Goal: Task Accomplishment & Management: Use online tool/utility

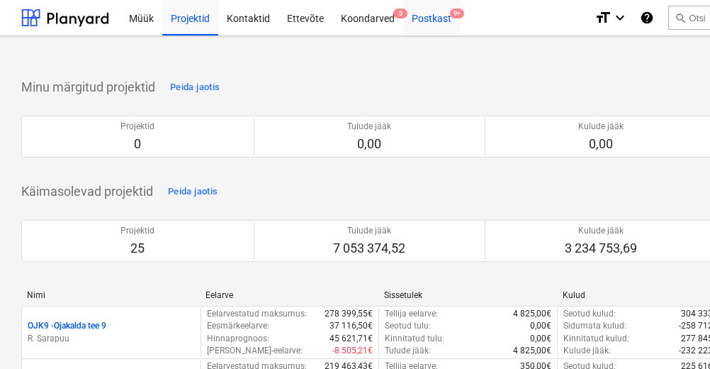
click at [432, 26] on div "Postkast 9+" at bounding box center [431, 17] width 57 height 36
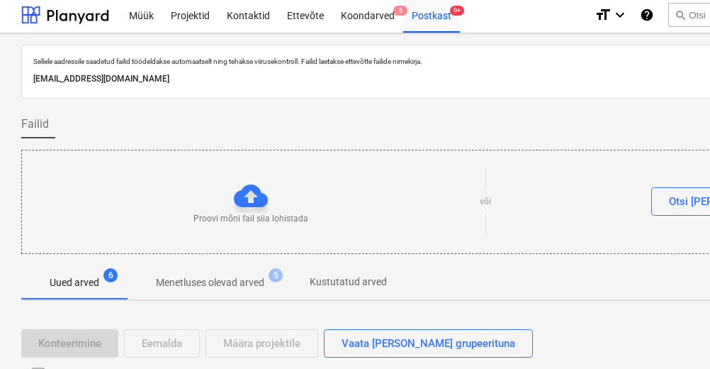
scroll to position [234, 0]
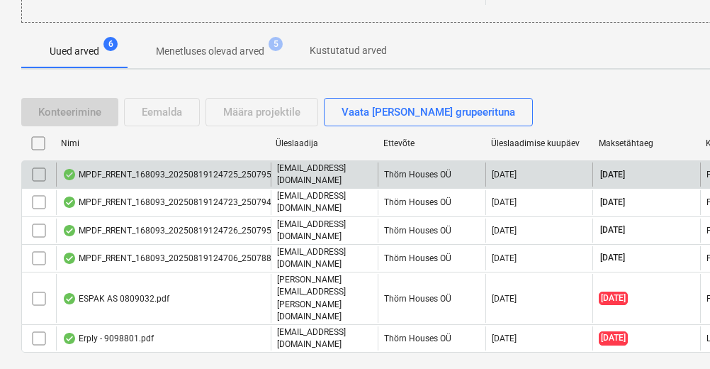
click at [209, 174] on div "MPDF_RRENT_168093_20250819124725_25079579.pdf" at bounding box center [179, 174] width 234 height 11
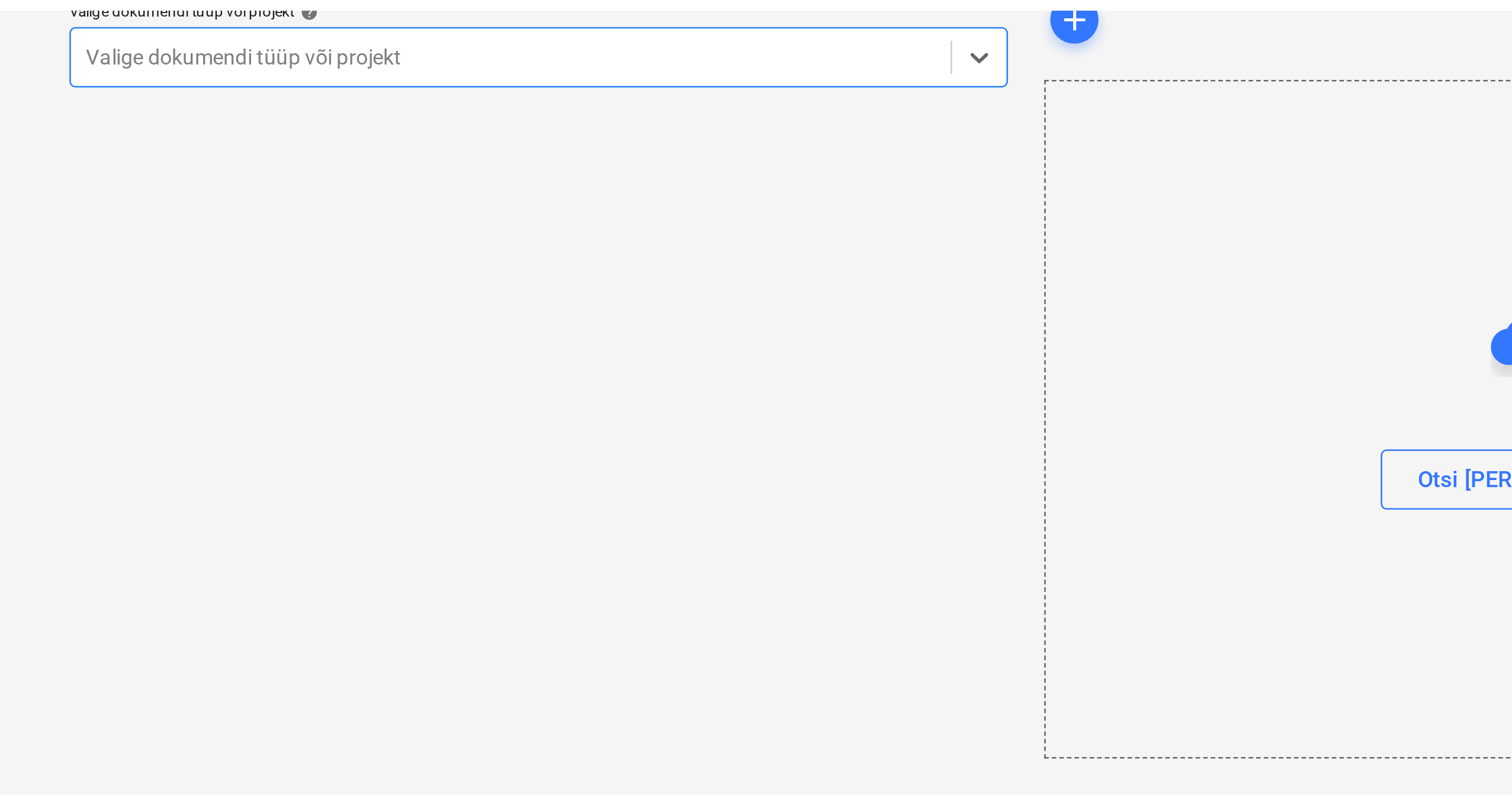
scroll to position [53, 0]
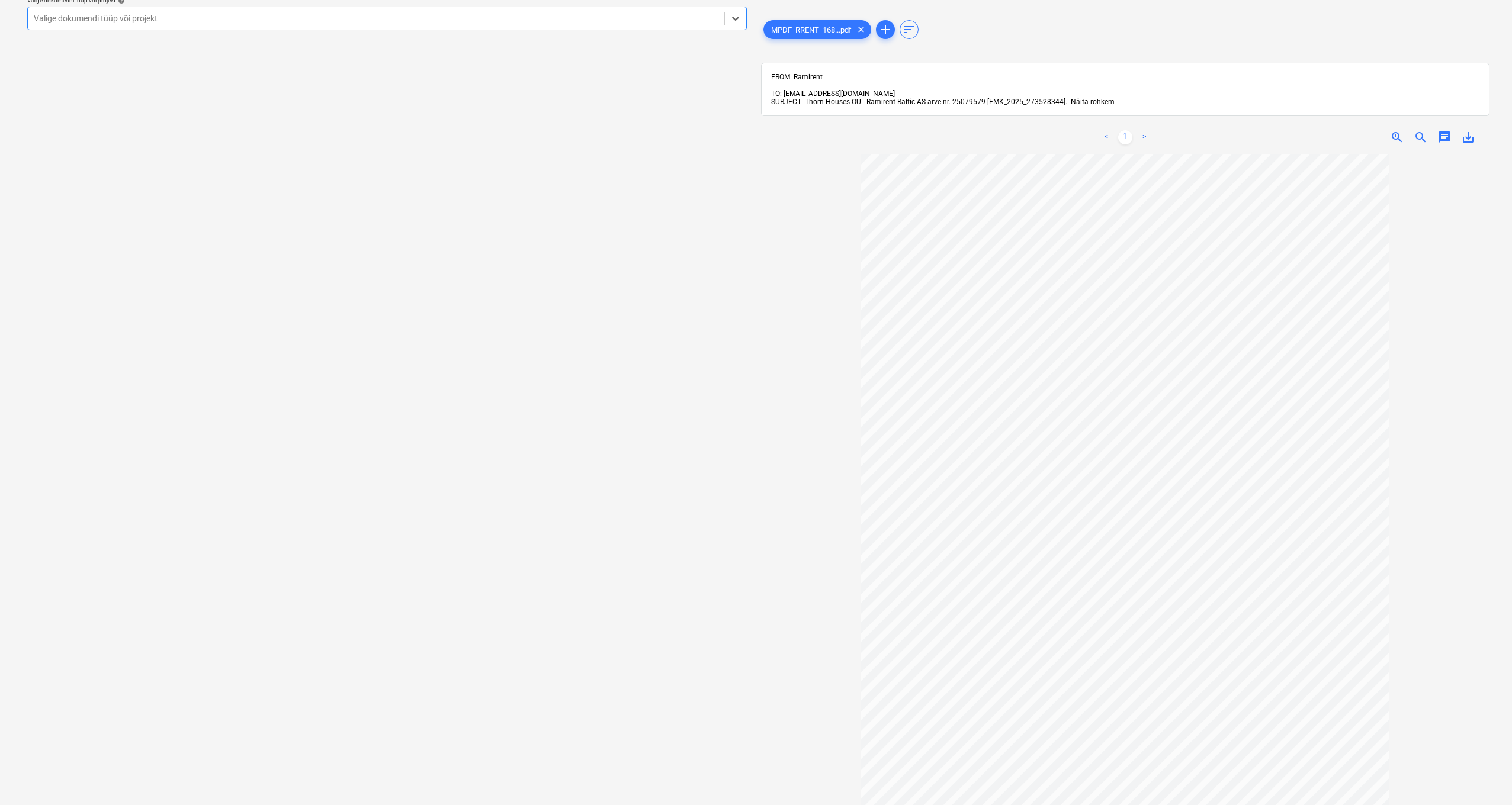
click at [170, 16] on div at bounding box center [375, 18] width 684 height 12
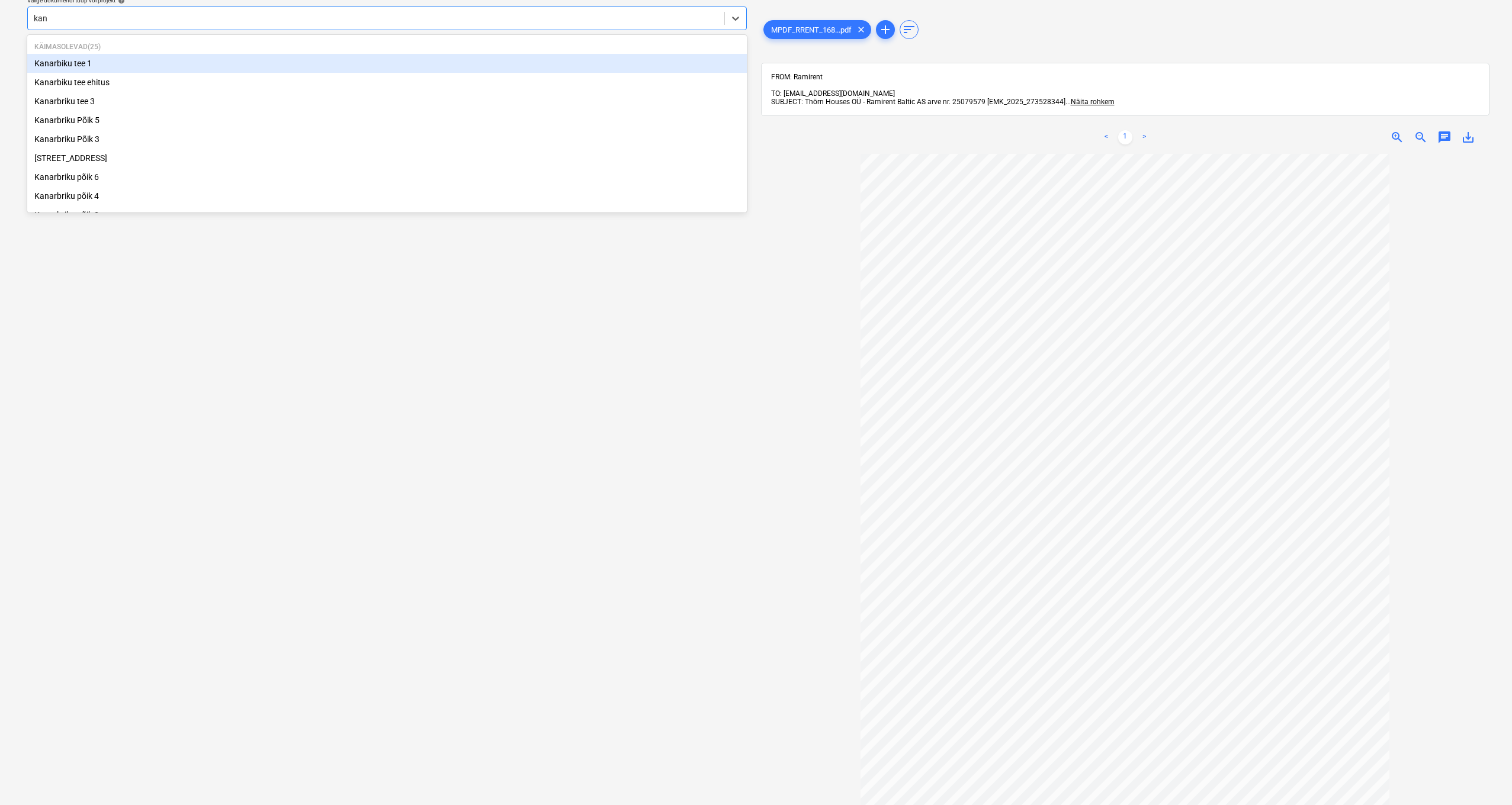
type input "kana"
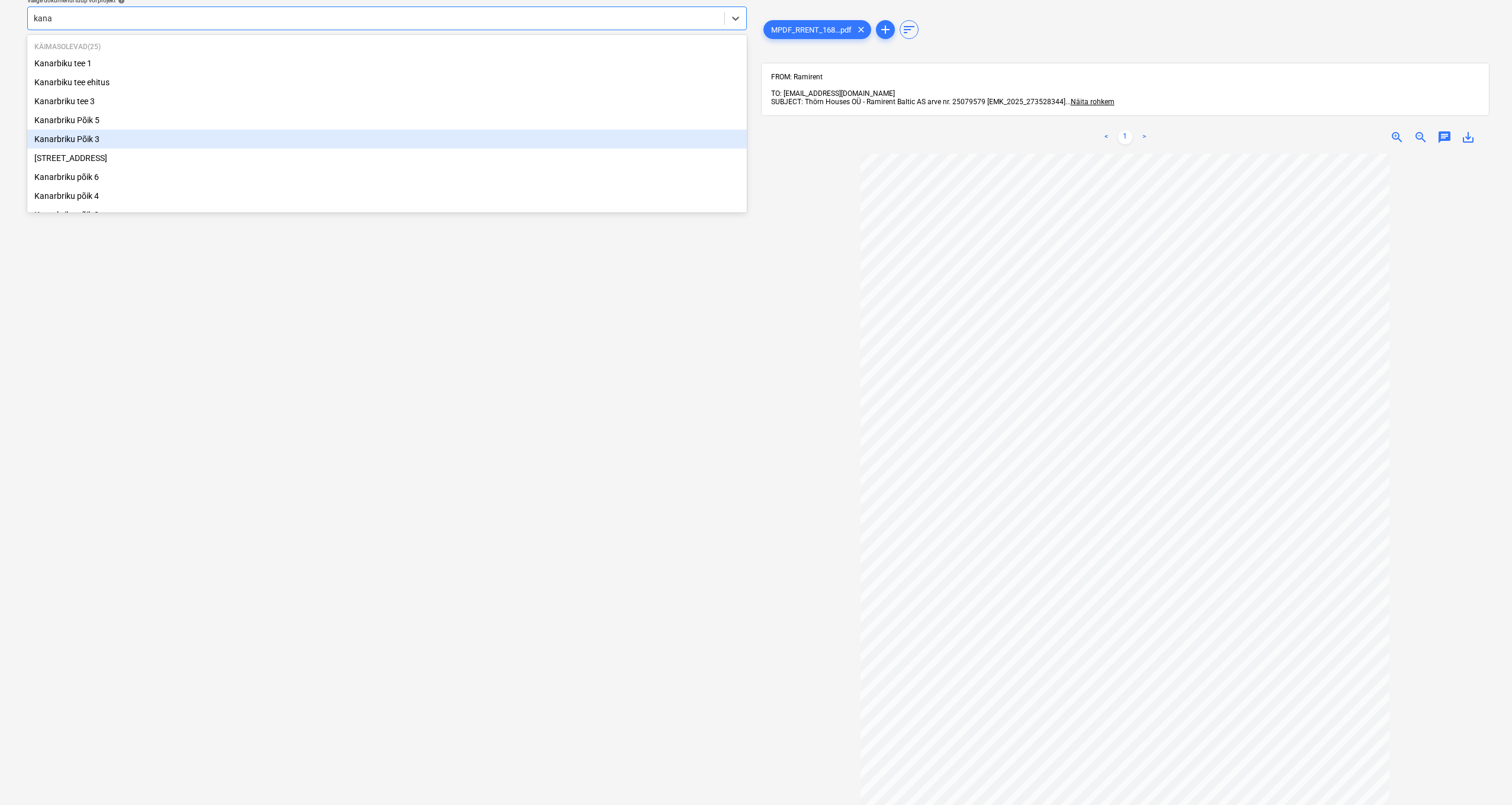
click at [67, 139] on div "Kanarbriku Põik 3" at bounding box center [387, 139] width 719 height 19
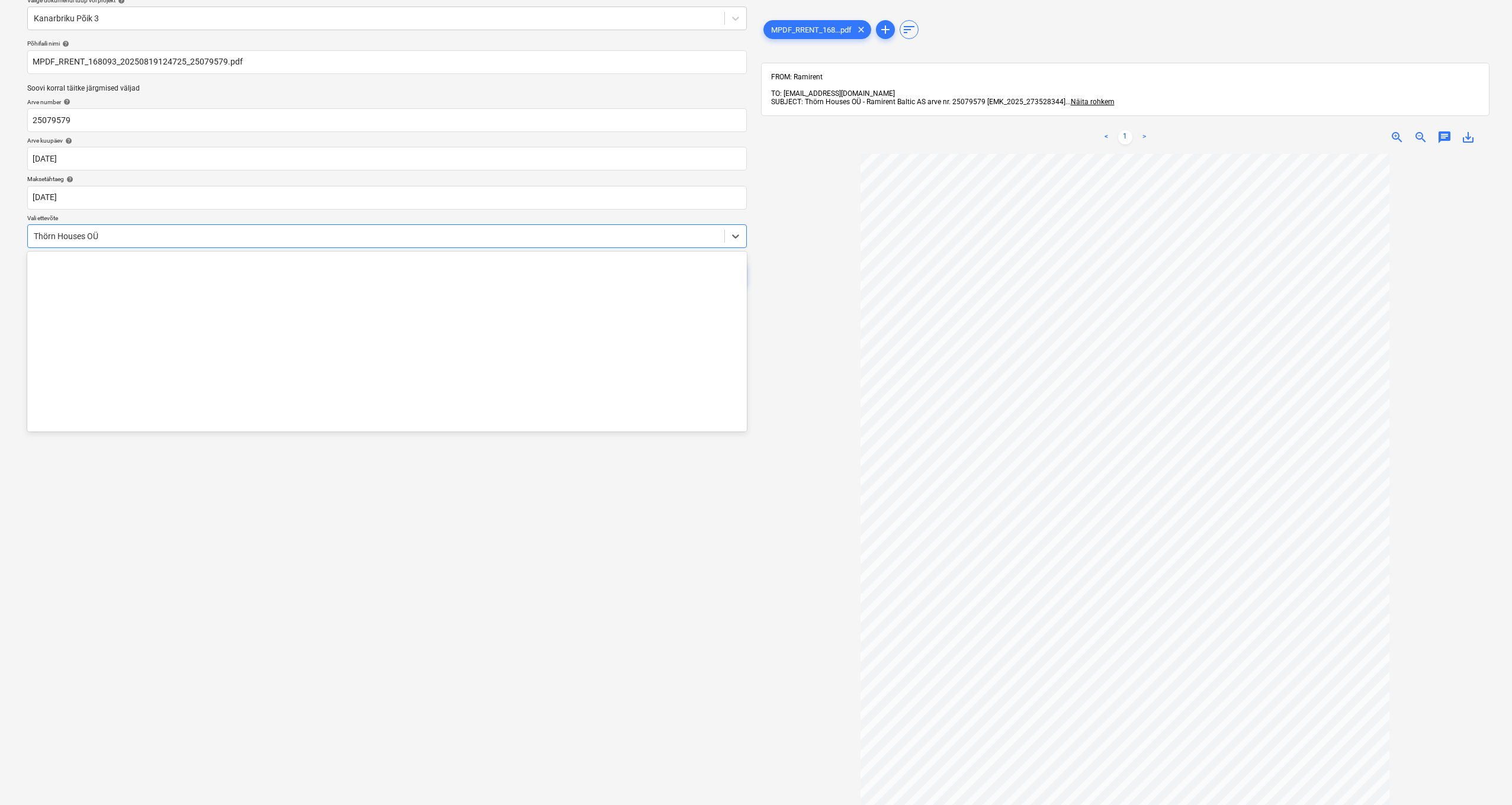
click at [33, 236] on div "Thörn Houses OÜ" at bounding box center [376, 236] width 697 height 17
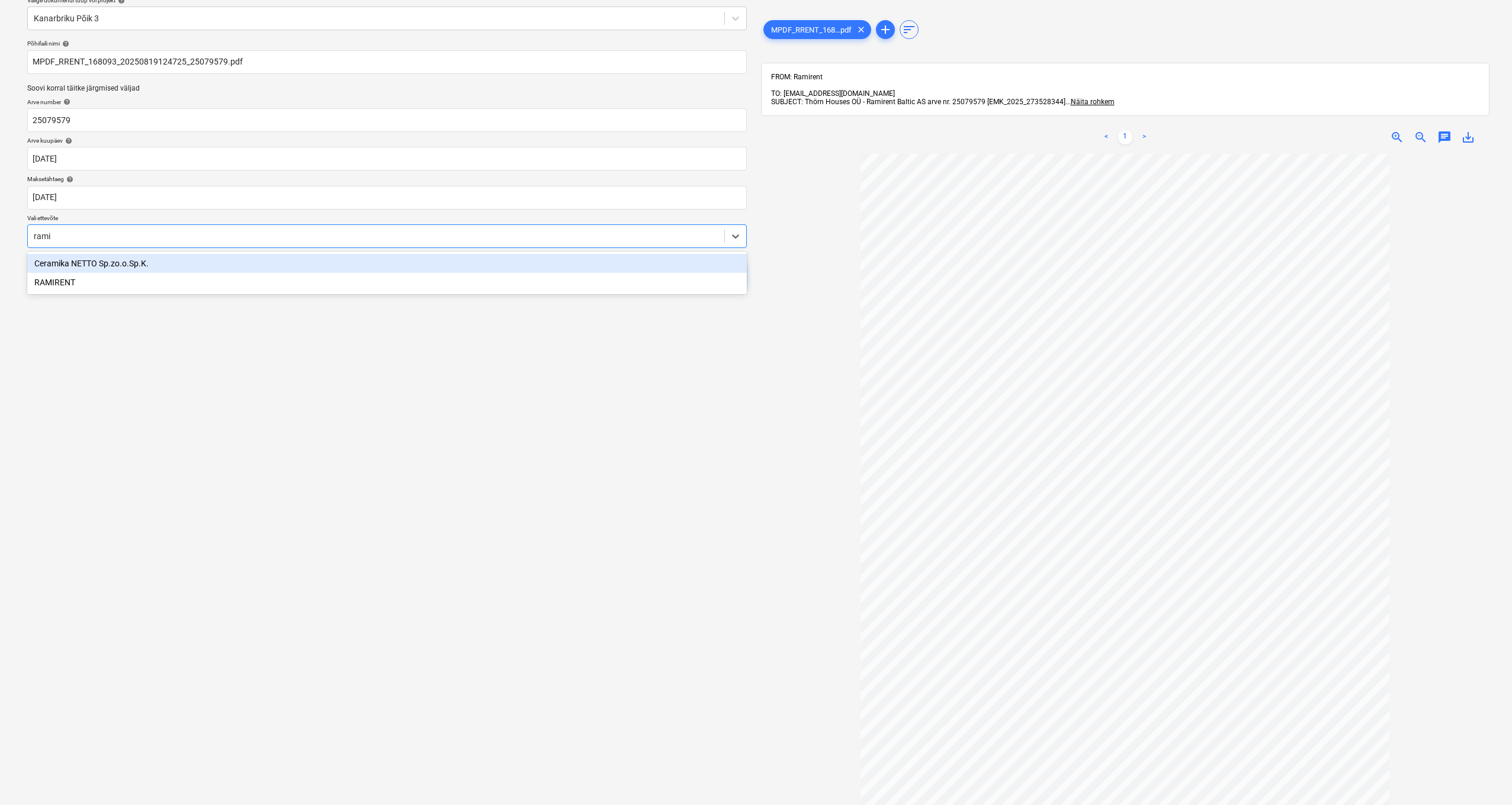
type input "ramir"
click at [60, 259] on div "RAMIRENT" at bounding box center [387, 263] width 719 height 19
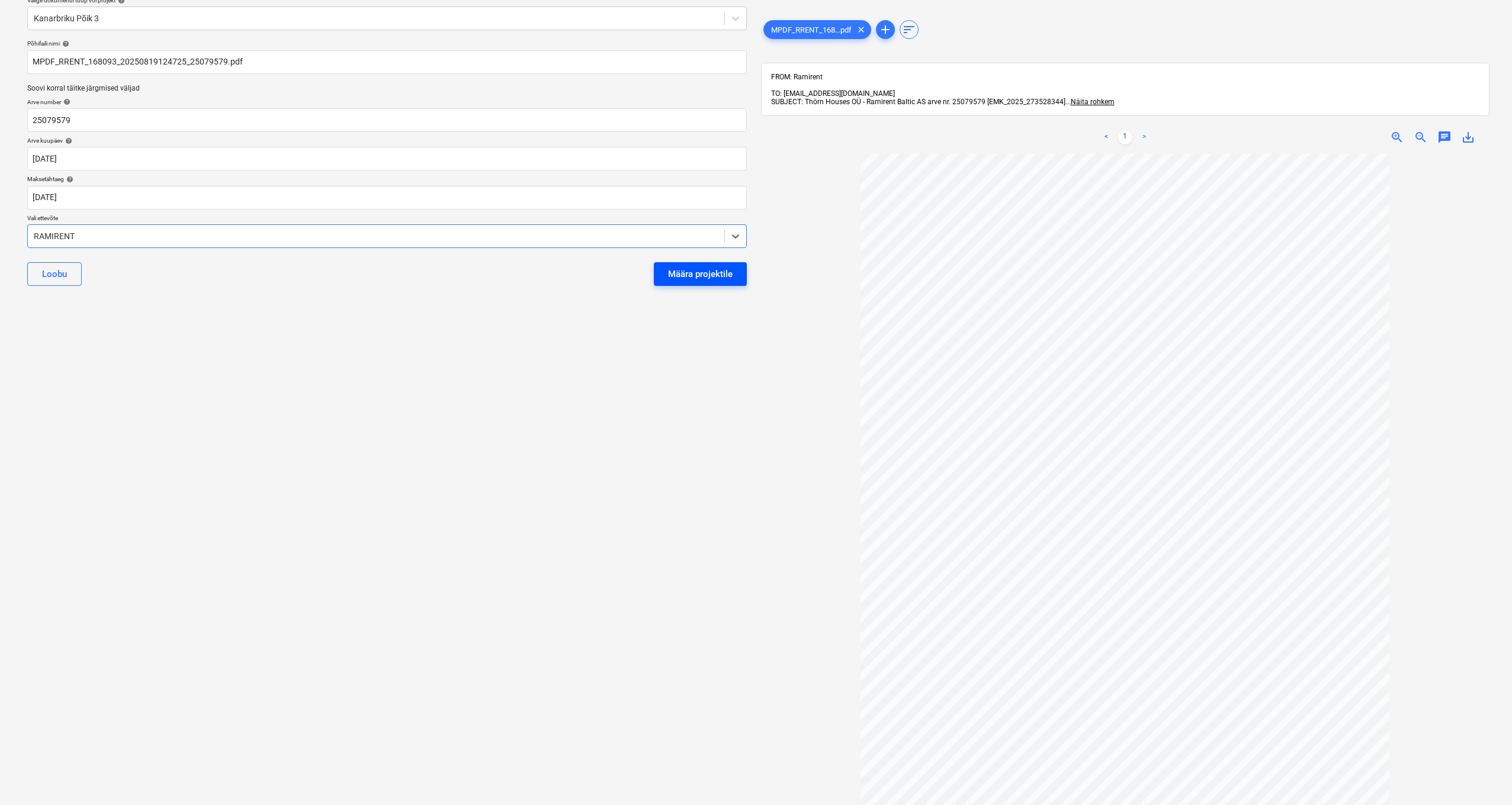
click at [593, 273] on div "Määra projektile" at bounding box center [700, 274] width 64 height 15
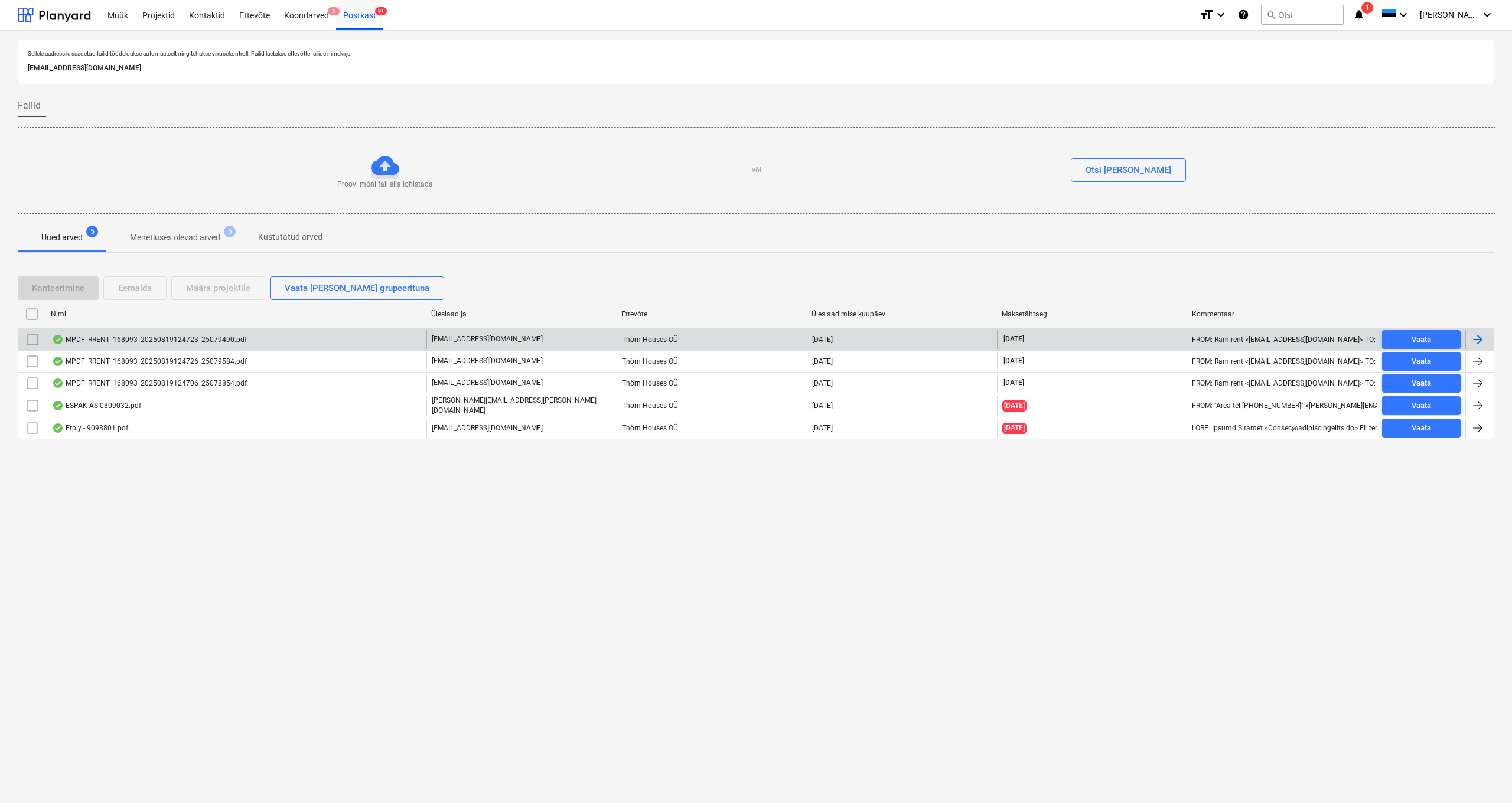
click at [201, 307] on div "MPDF_RRENT_168093_20250819124723_25079490.pdf" at bounding box center [149, 339] width 195 height 9
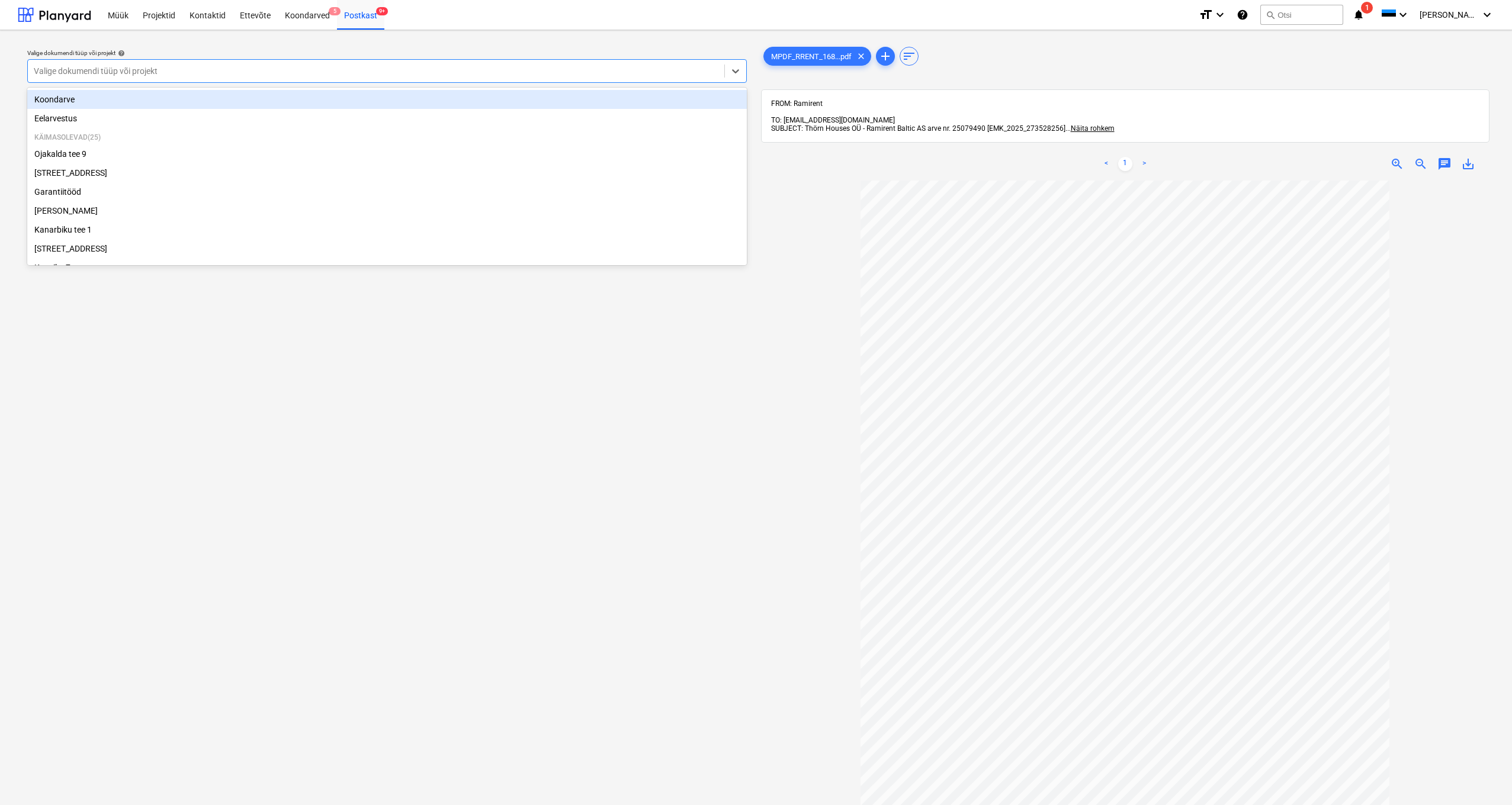
click at [160, 66] on div at bounding box center [375, 71] width 684 height 12
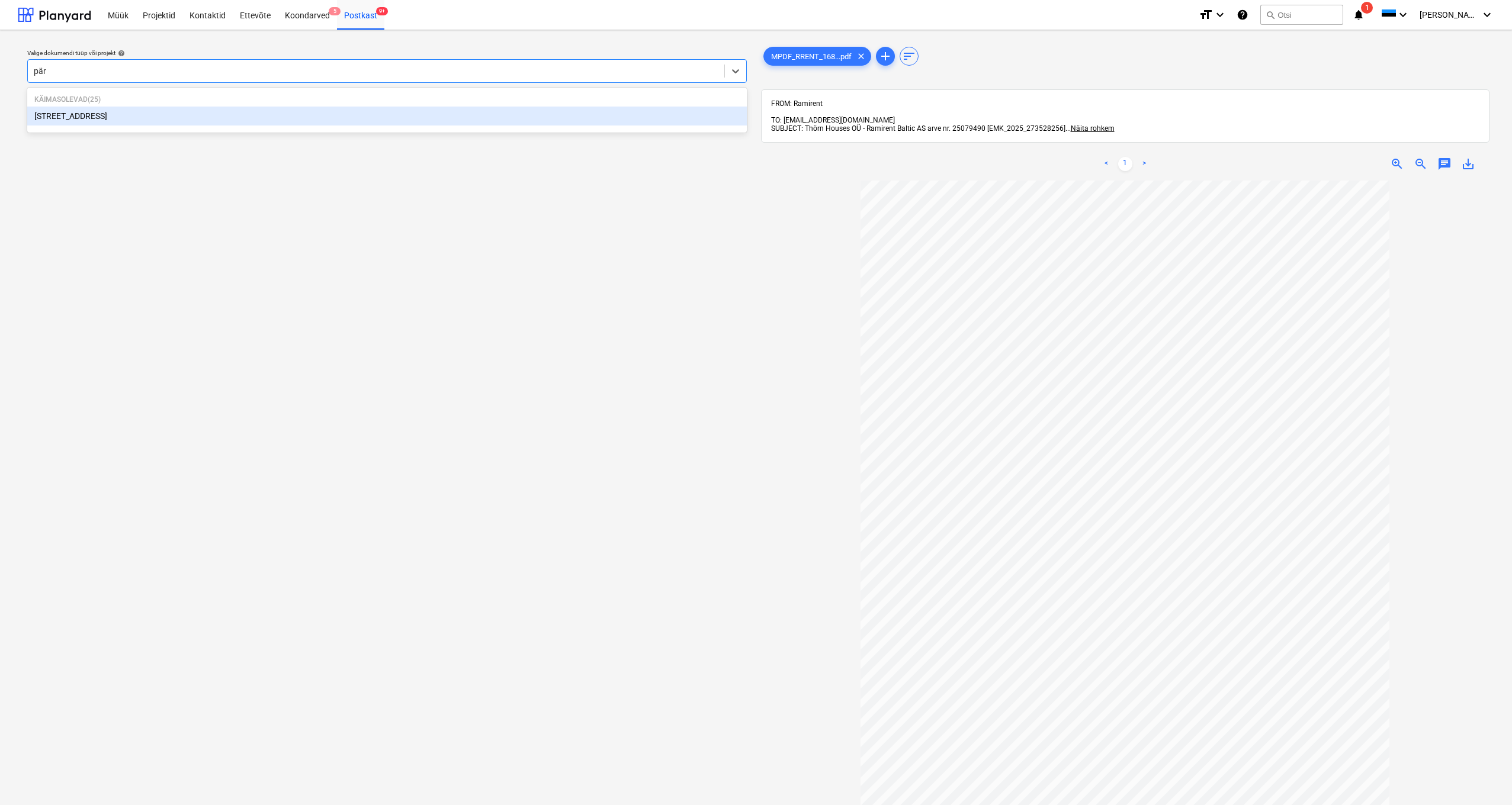
type input "pärt"
click at [56, 117] on div "[STREET_ADDRESS]" at bounding box center [387, 116] width 719 height 19
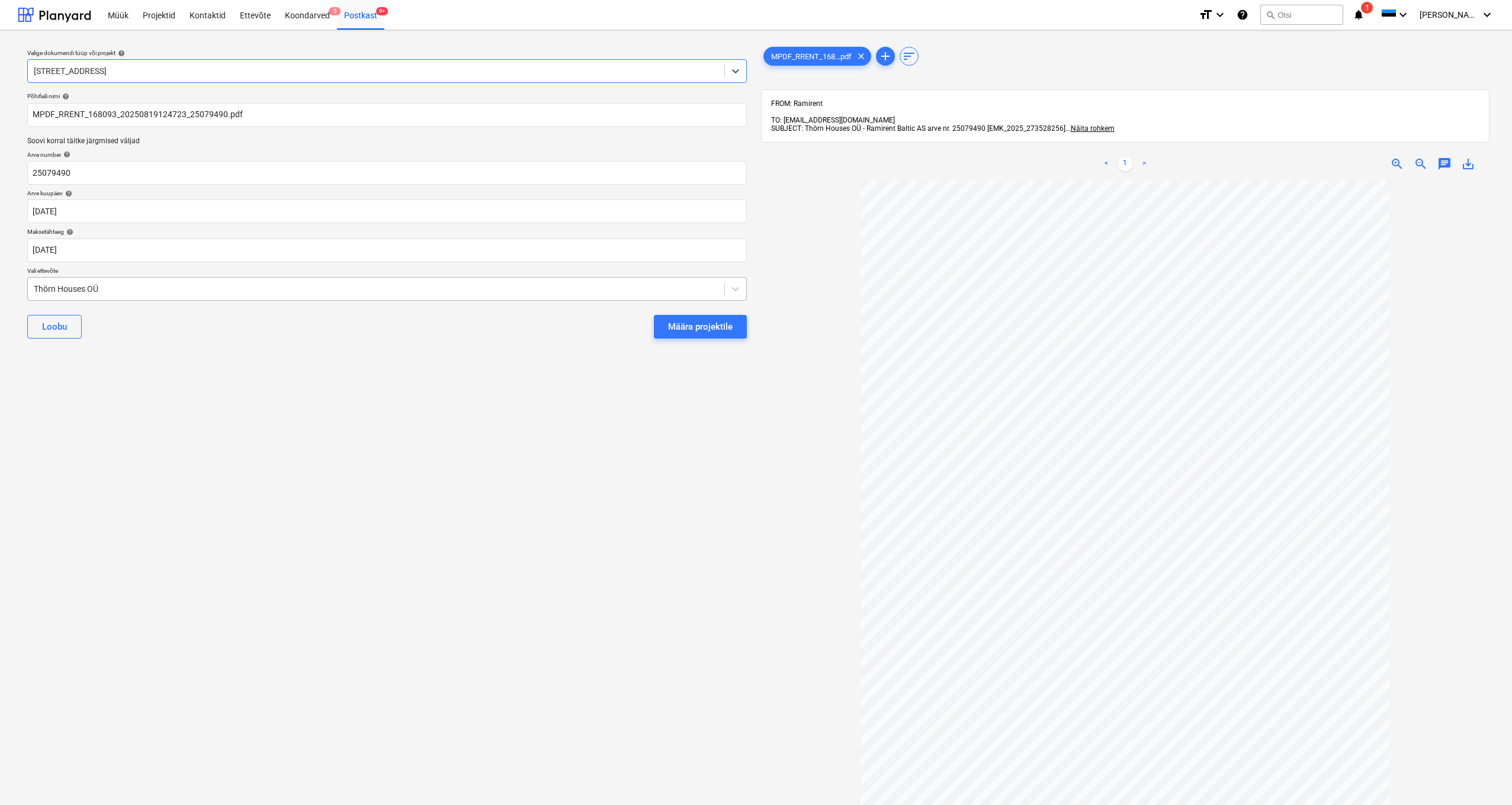
click at [36, 289] on div "Thörn Houses OÜ" at bounding box center [375, 288] width 684 height 9
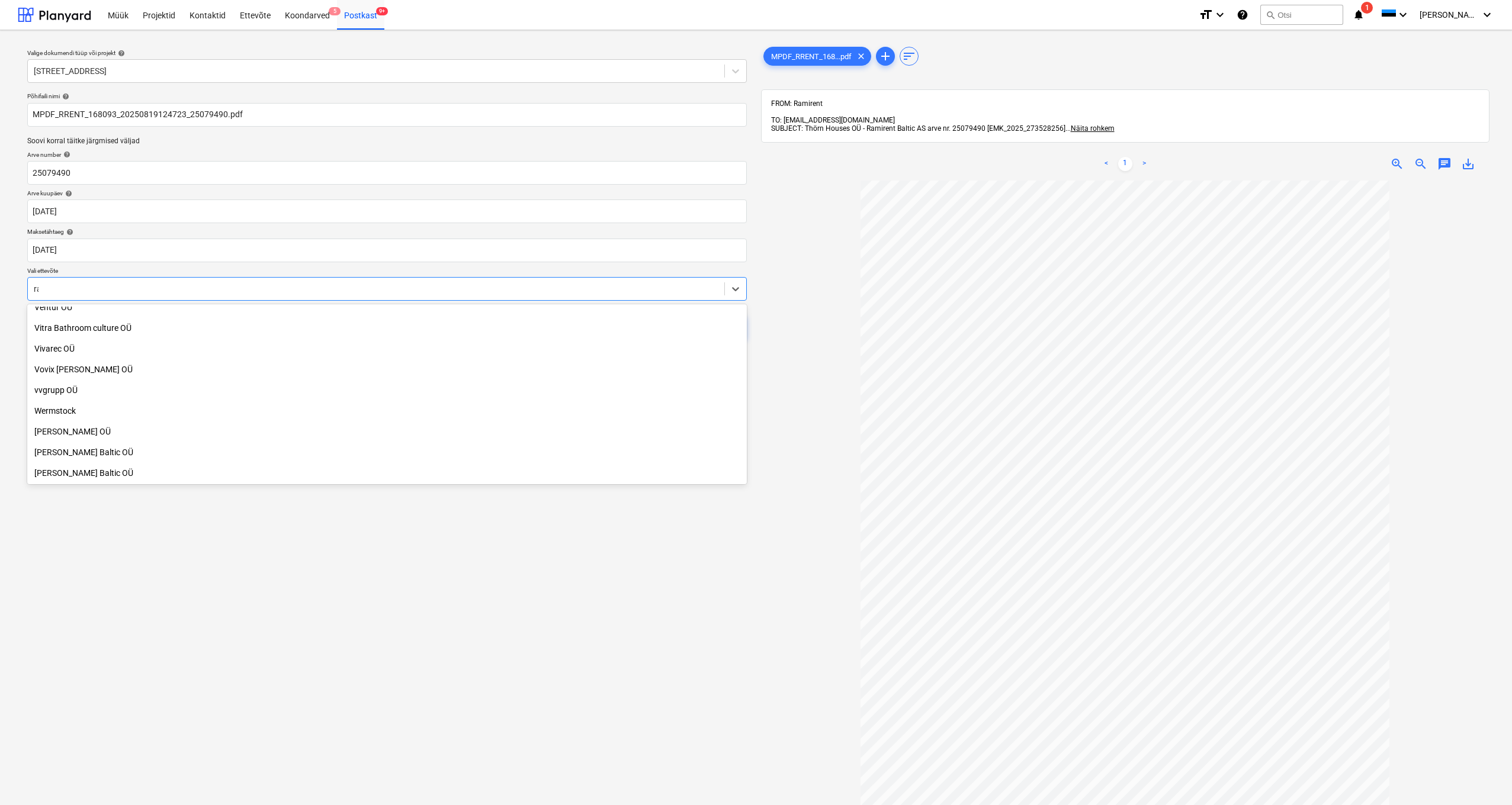
scroll to position [755, 0]
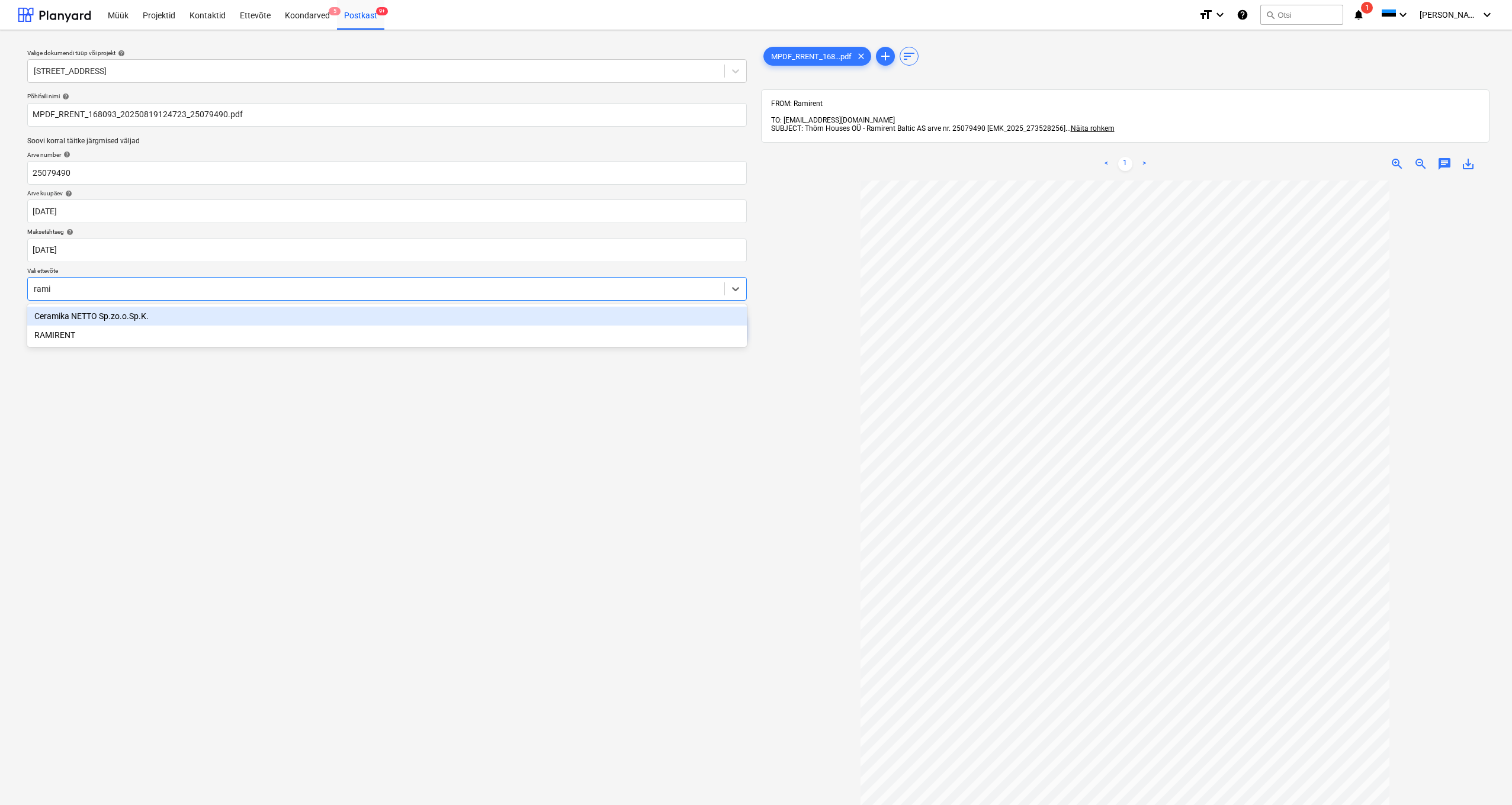
type input "ramir"
click at [78, 307] on div "RAMIRENT" at bounding box center [387, 316] width 719 height 19
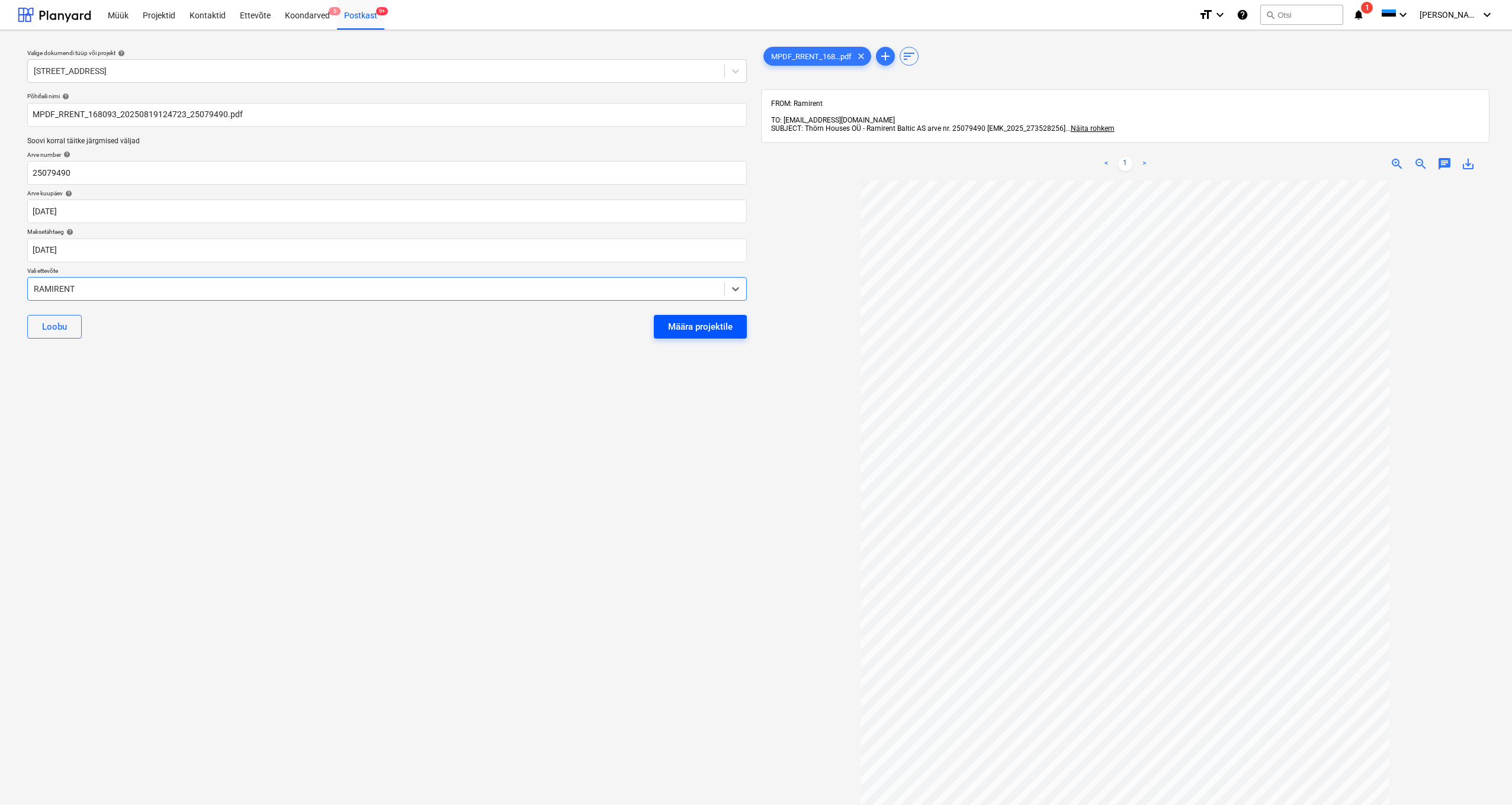
click at [593, 307] on div "Määra projektile" at bounding box center [700, 327] width 64 height 15
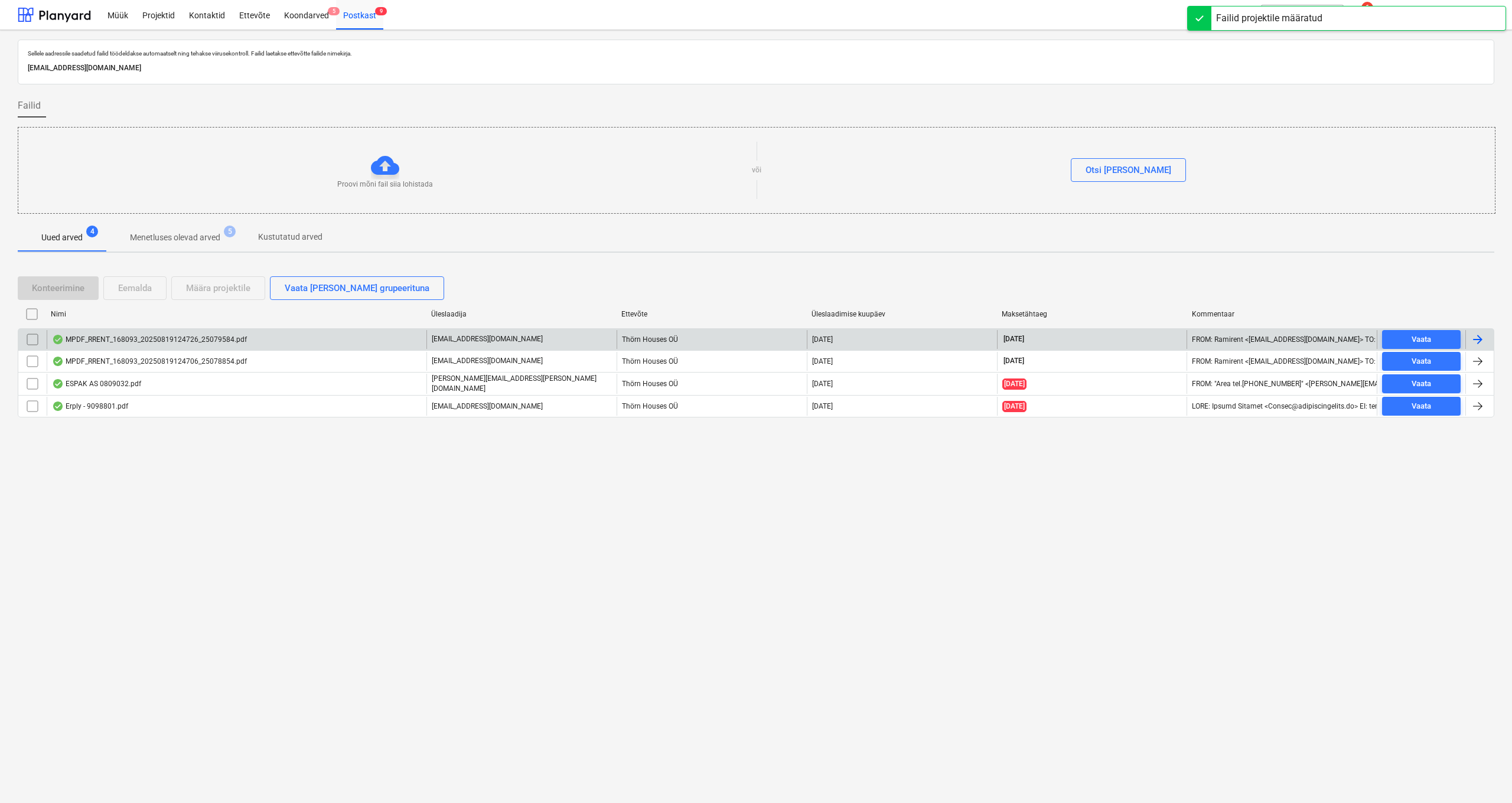
click at [147, 307] on div "MPDF_RRENT_168093_20250819124726_25079584.pdf" at bounding box center [237, 339] width 380 height 19
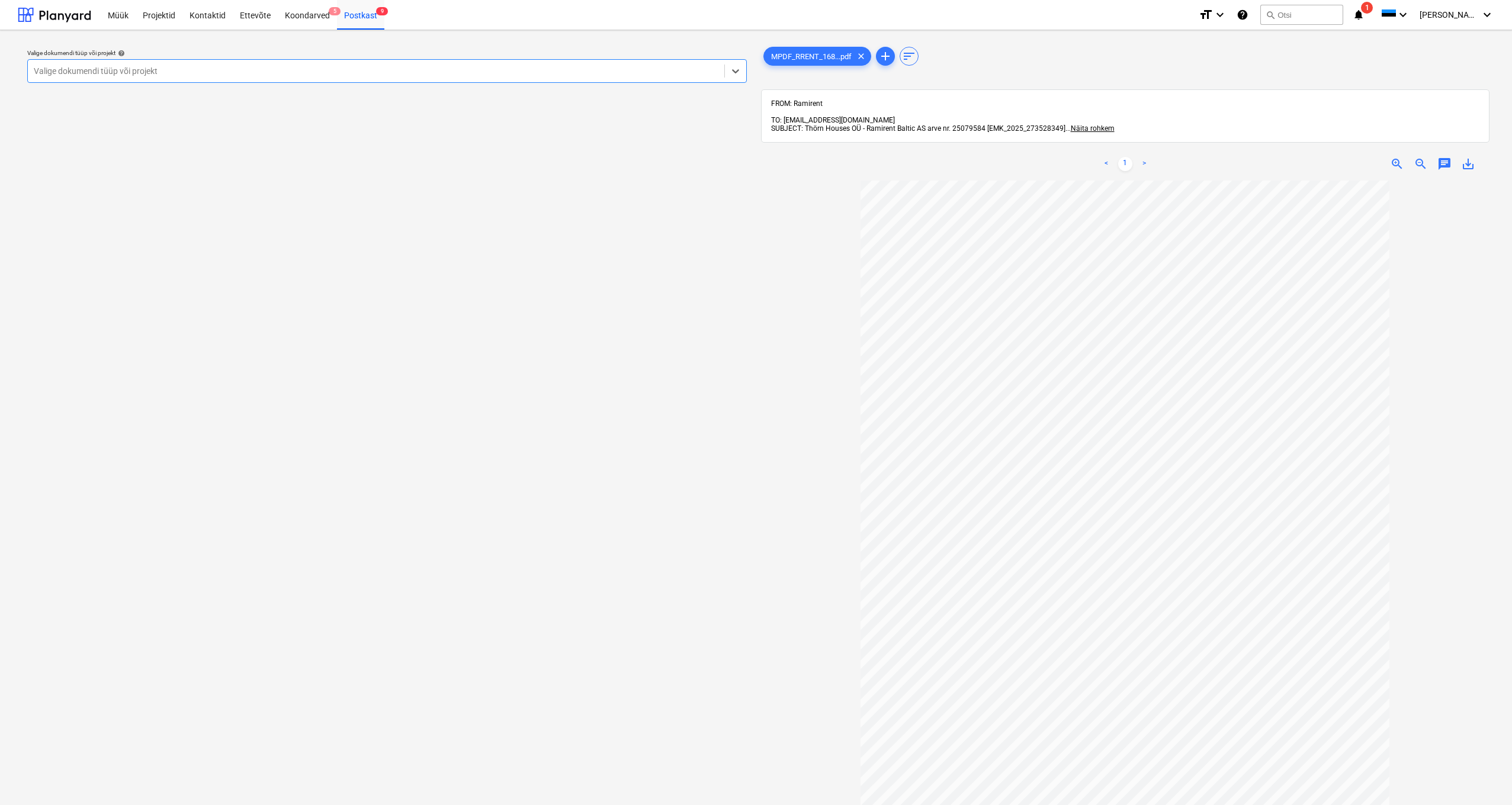
click at [64, 72] on div "Valige dokumendi tüüp või projekt" at bounding box center [375, 70] width 684 height 9
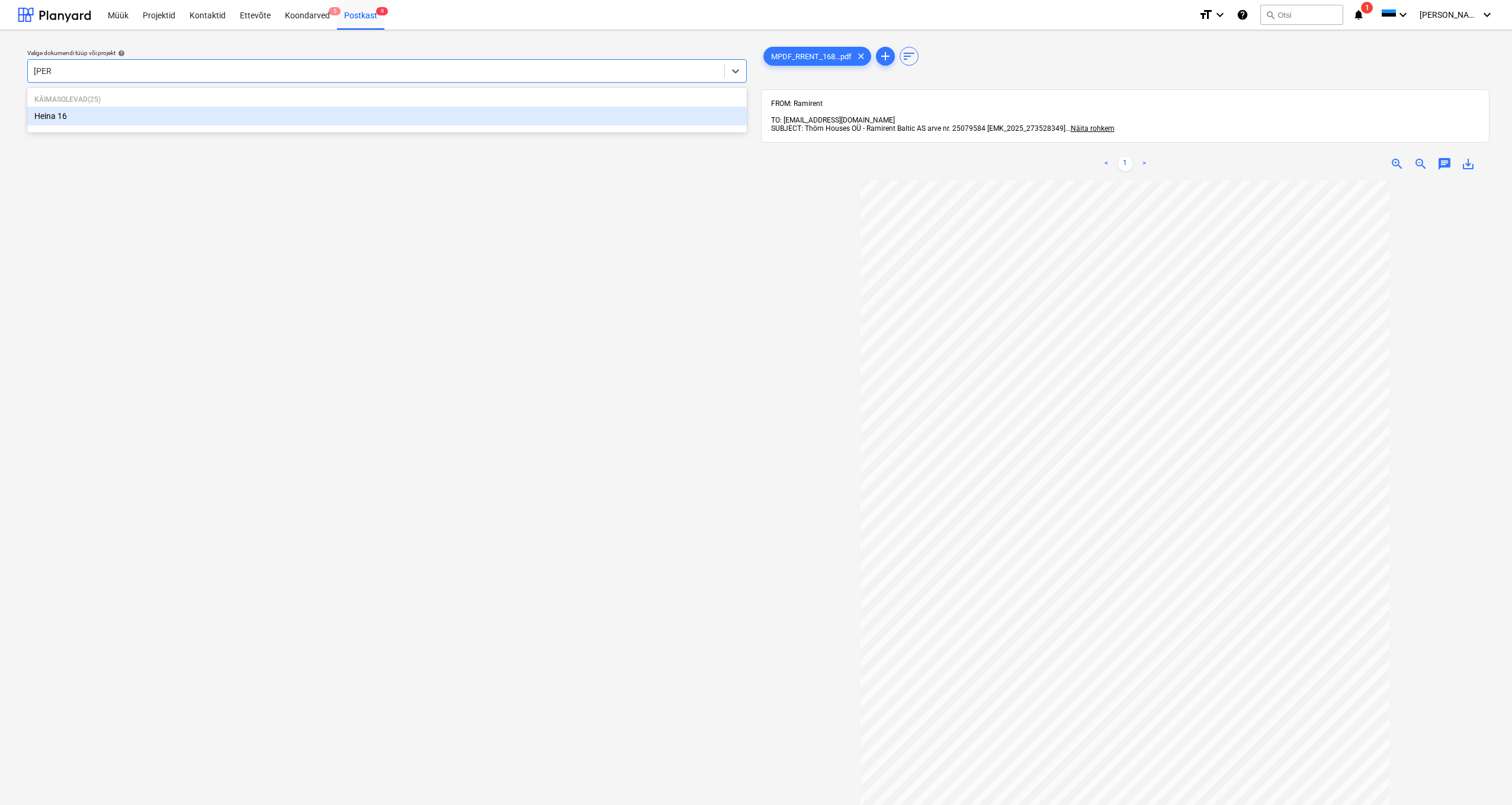
type input "heina"
click at [53, 114] on div "Heina 16" at bounding box center [387, 116] width 719 height 19
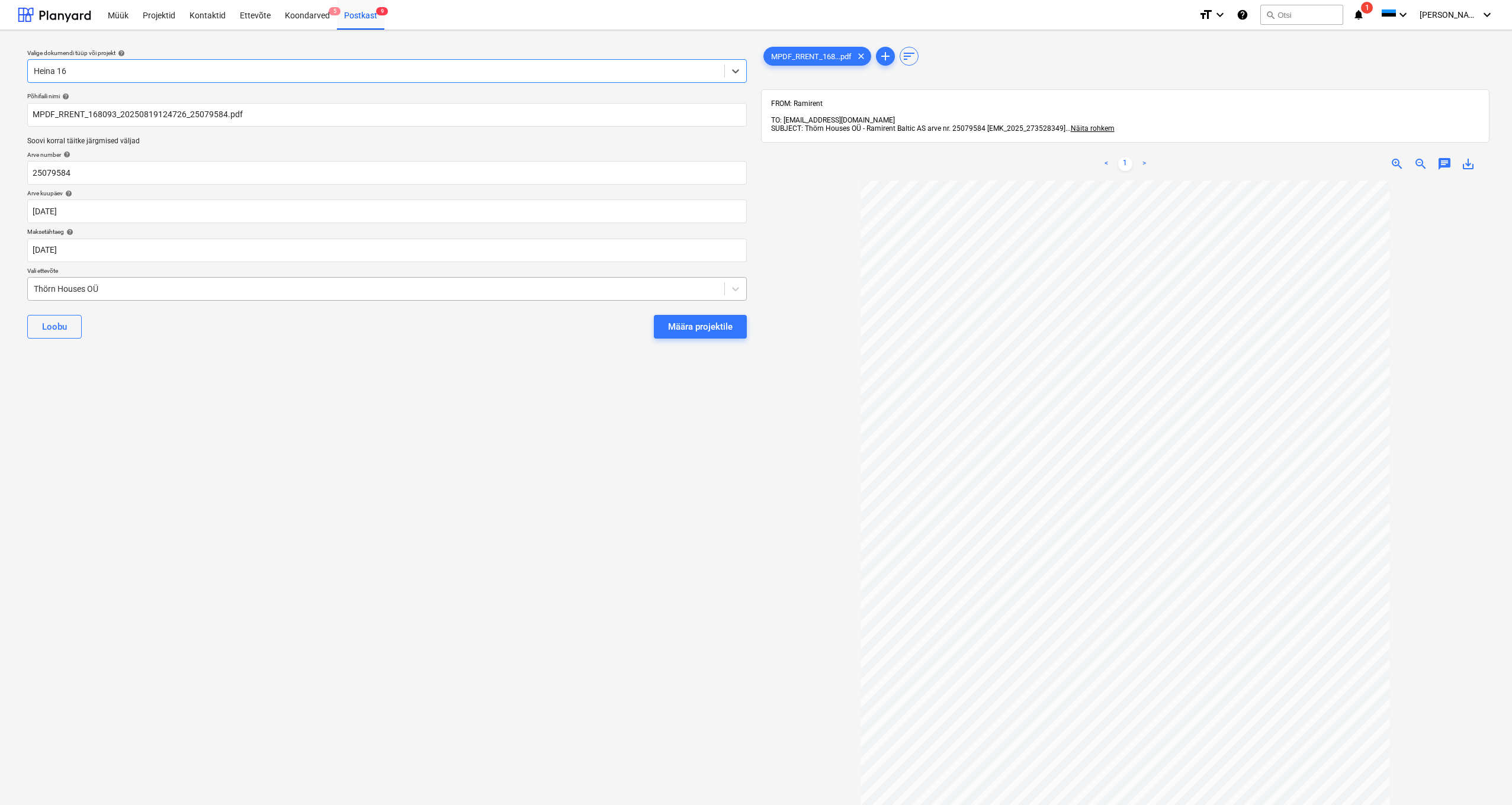
click at [33, 290] on div "Thörn Houses OÜ" at bounding box center [376, 289] width 697 height 17
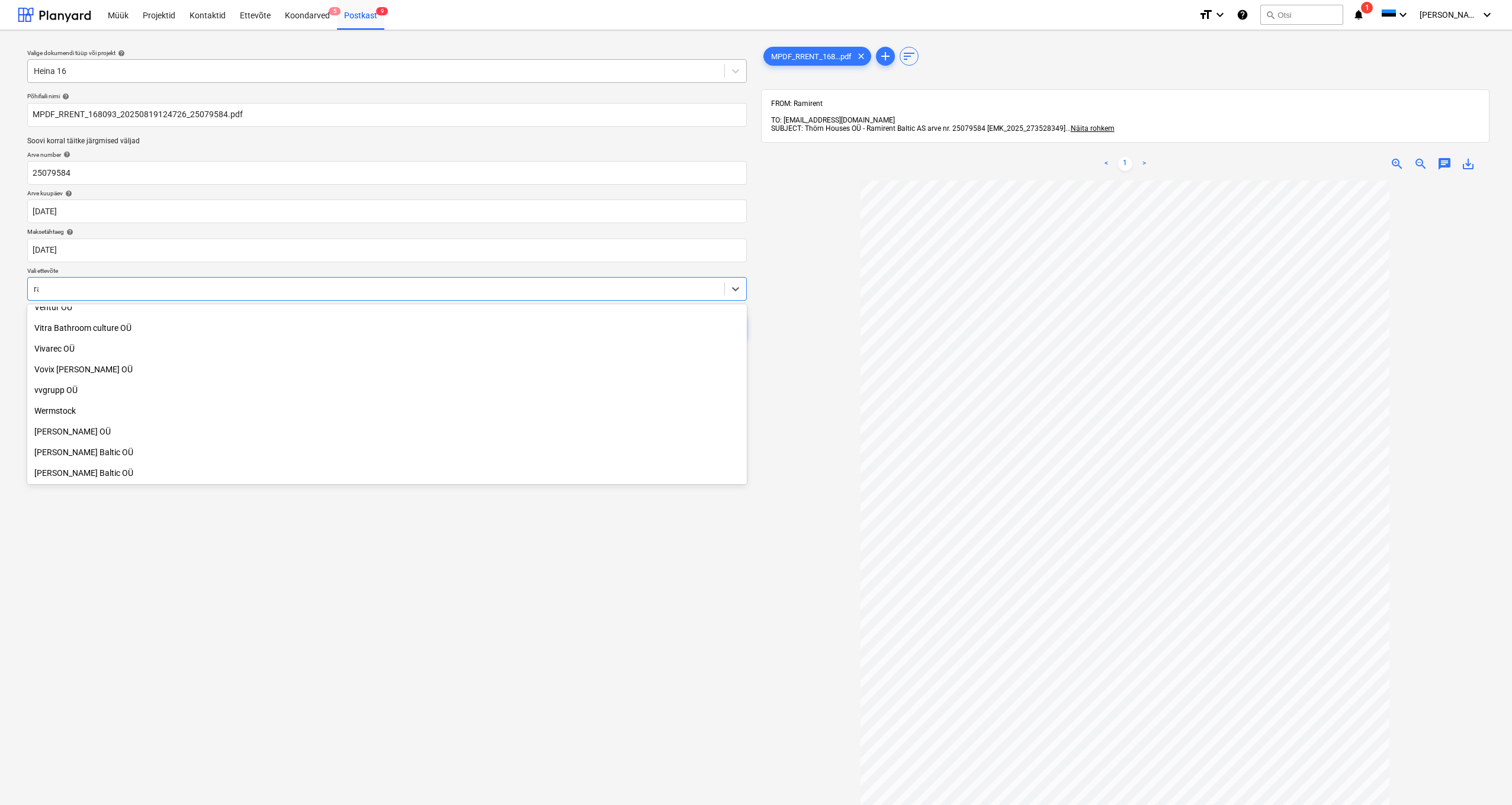
scroll to position [755, 0]
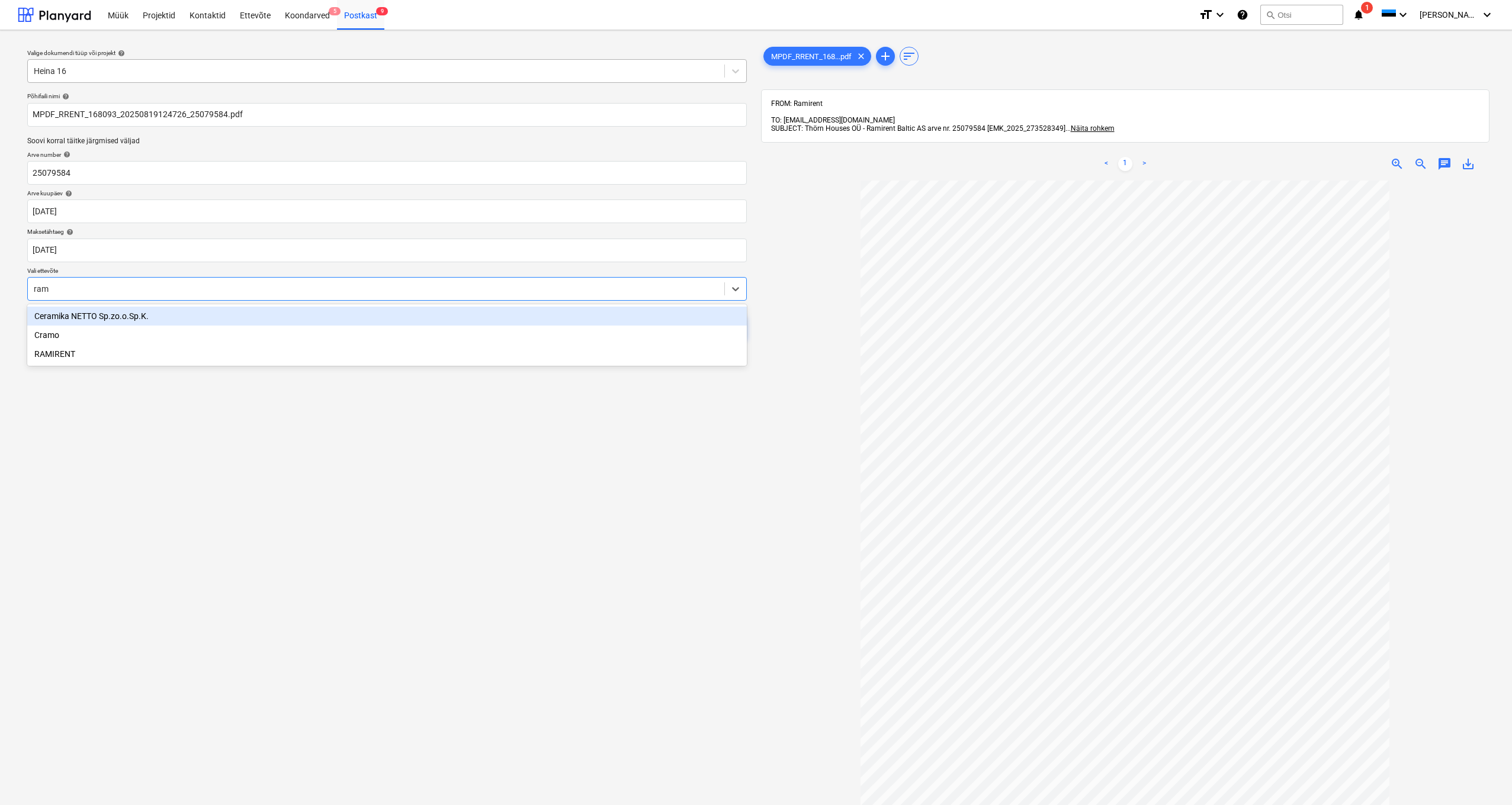
type input "rami"
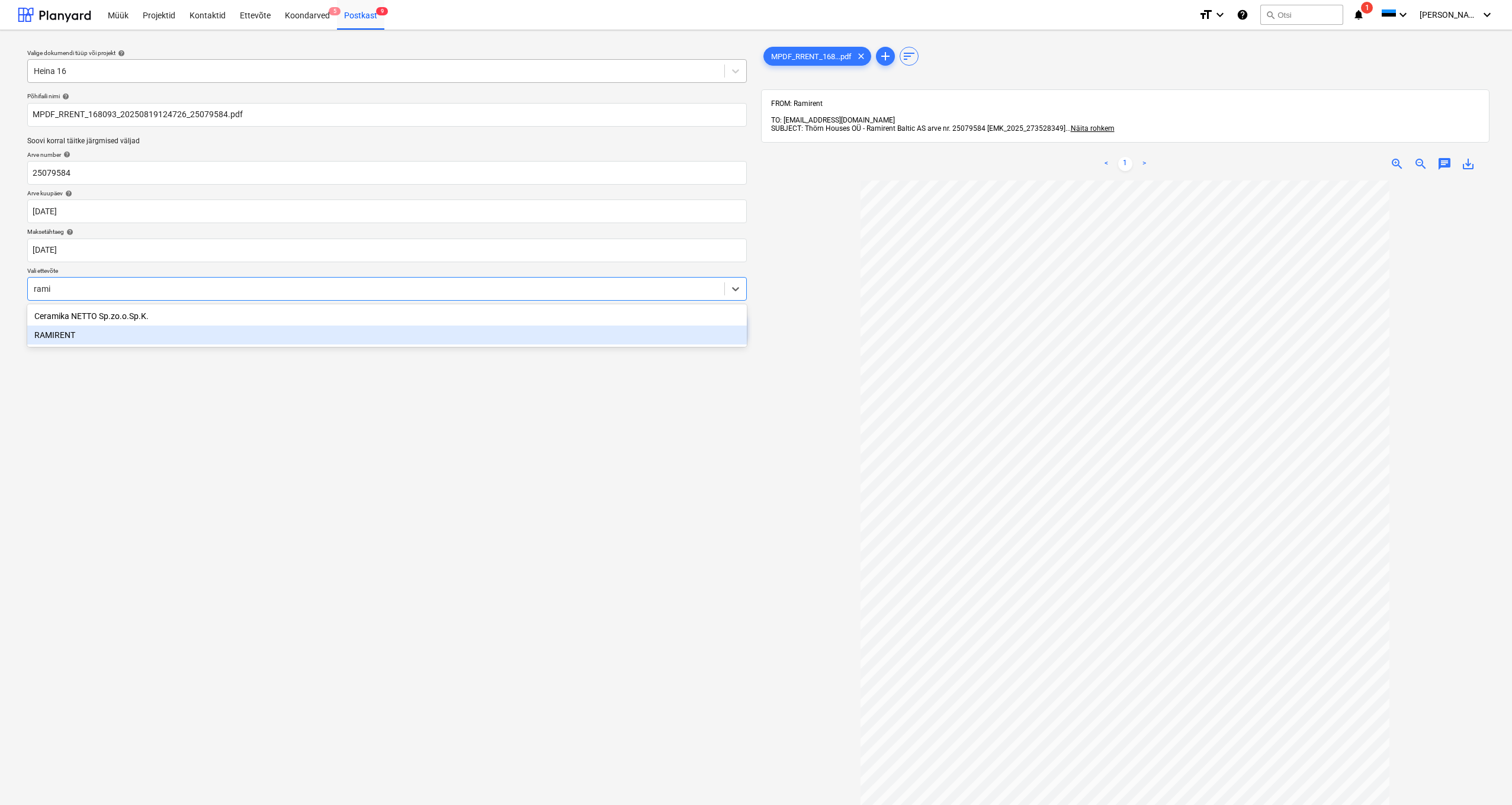
click at [68, 307] on div "RAMIRENT" at bounding box center [387, 335] width 719 height 19
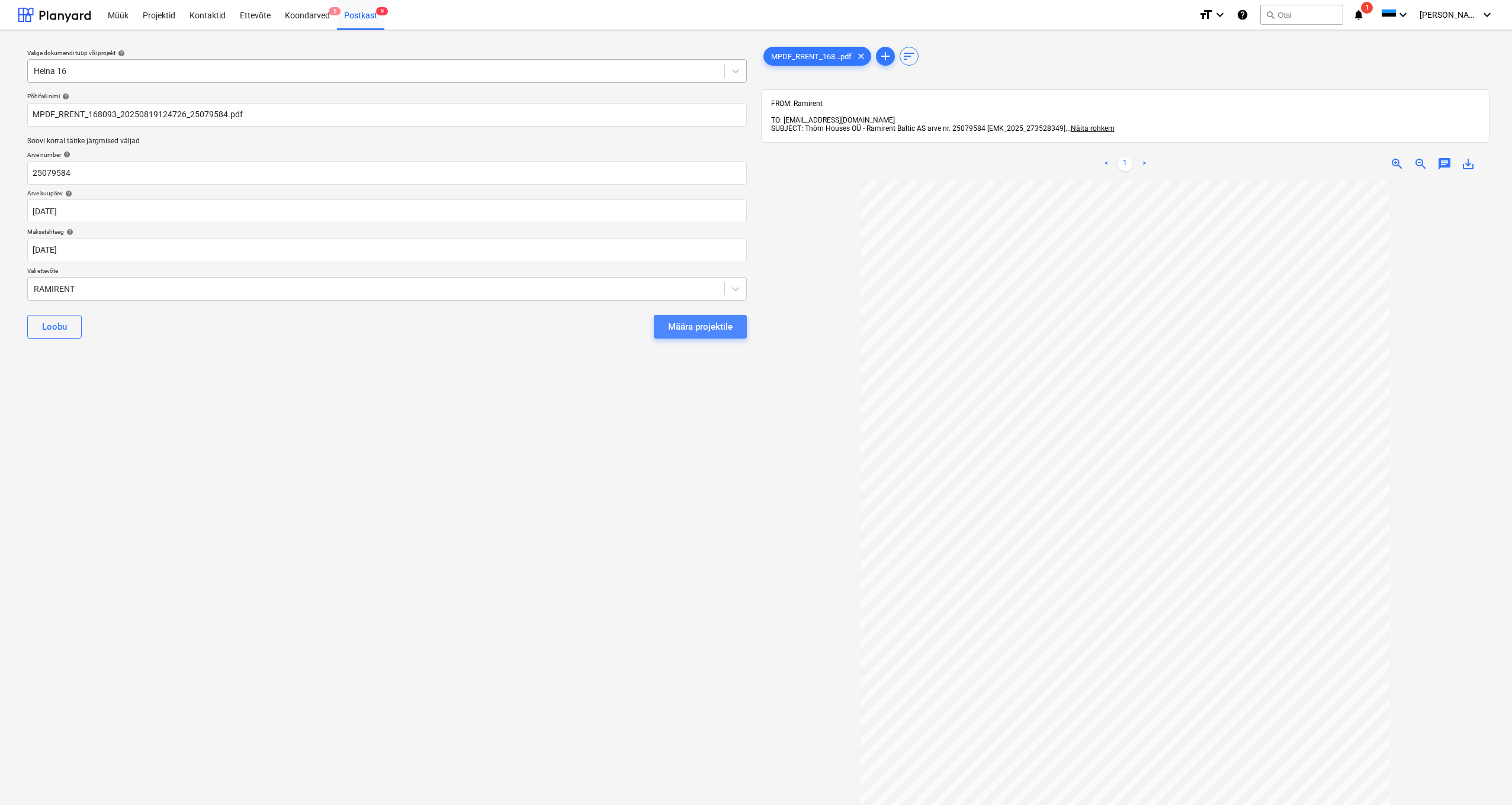
click at [593, 307] on div "Määra projektile" at bounding box center [700, 327] width 64 height 15
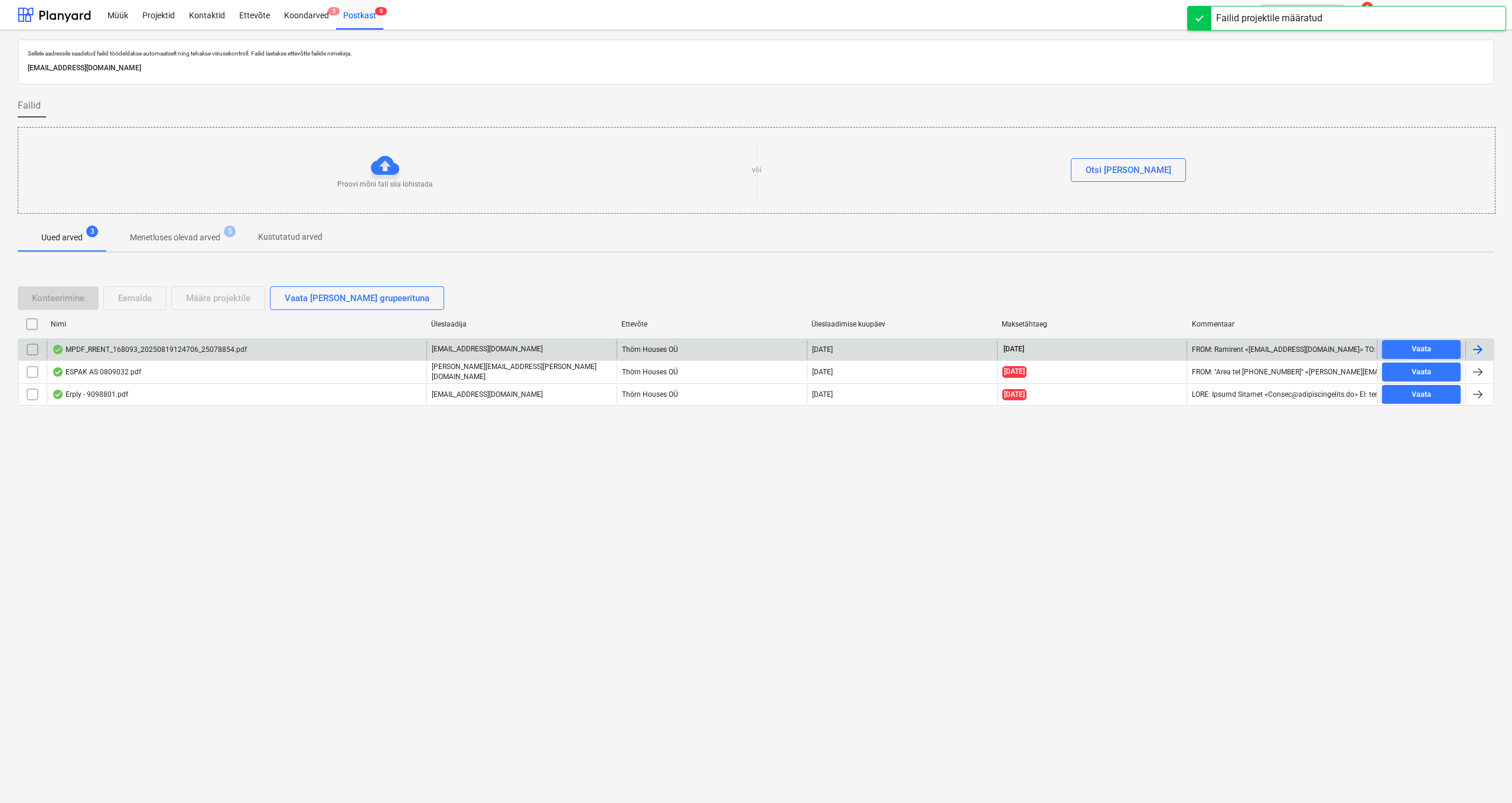
click at [102, 307] on div "MPDF_RRENT_168093_20250819124706_25078854.pdf" at bounding box center [149, 349] width 195 height 9
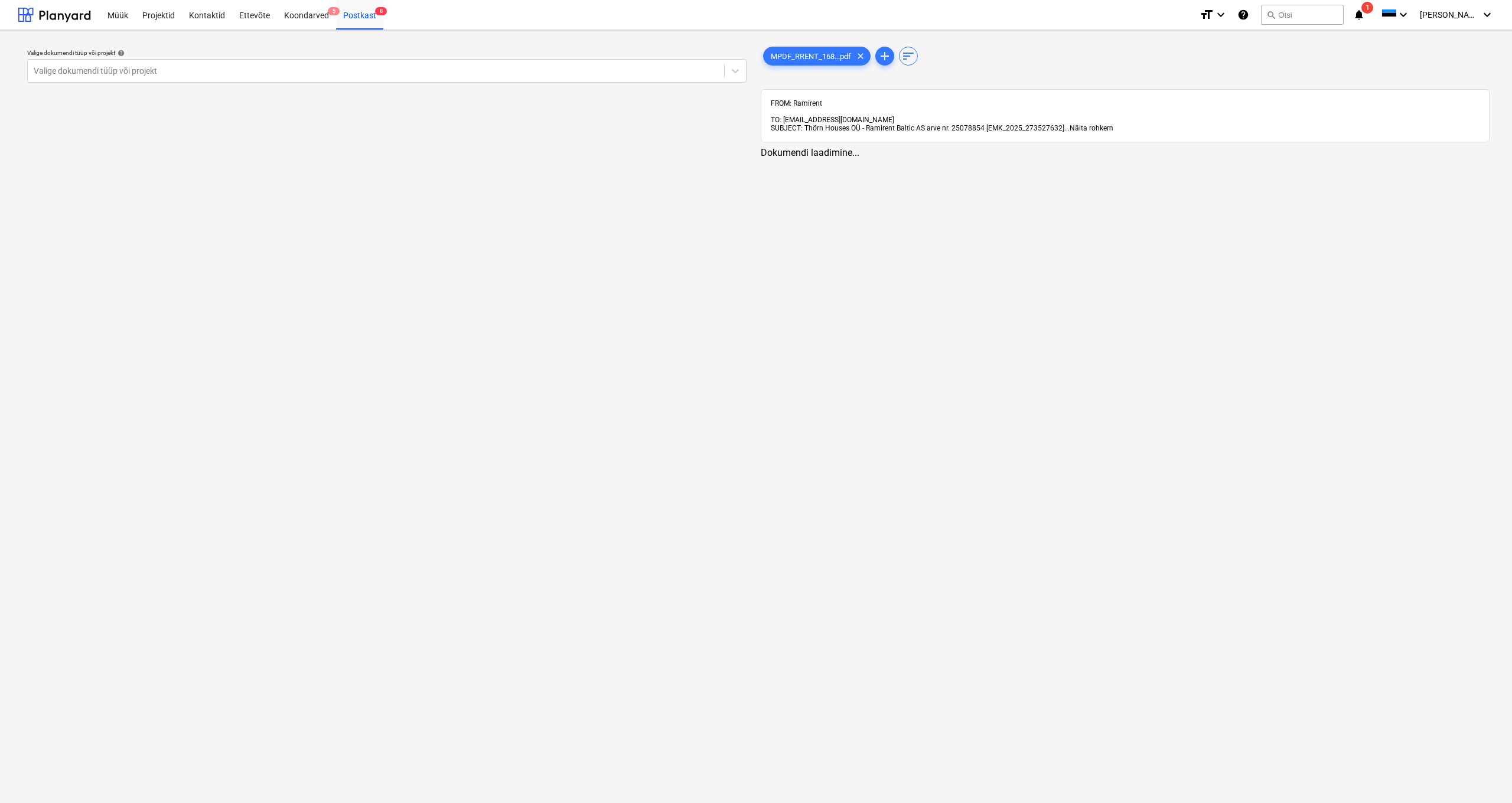
click at [591, 124] on span "Näita rohkem" at bounding box center [1091, 128] width 43 height 8
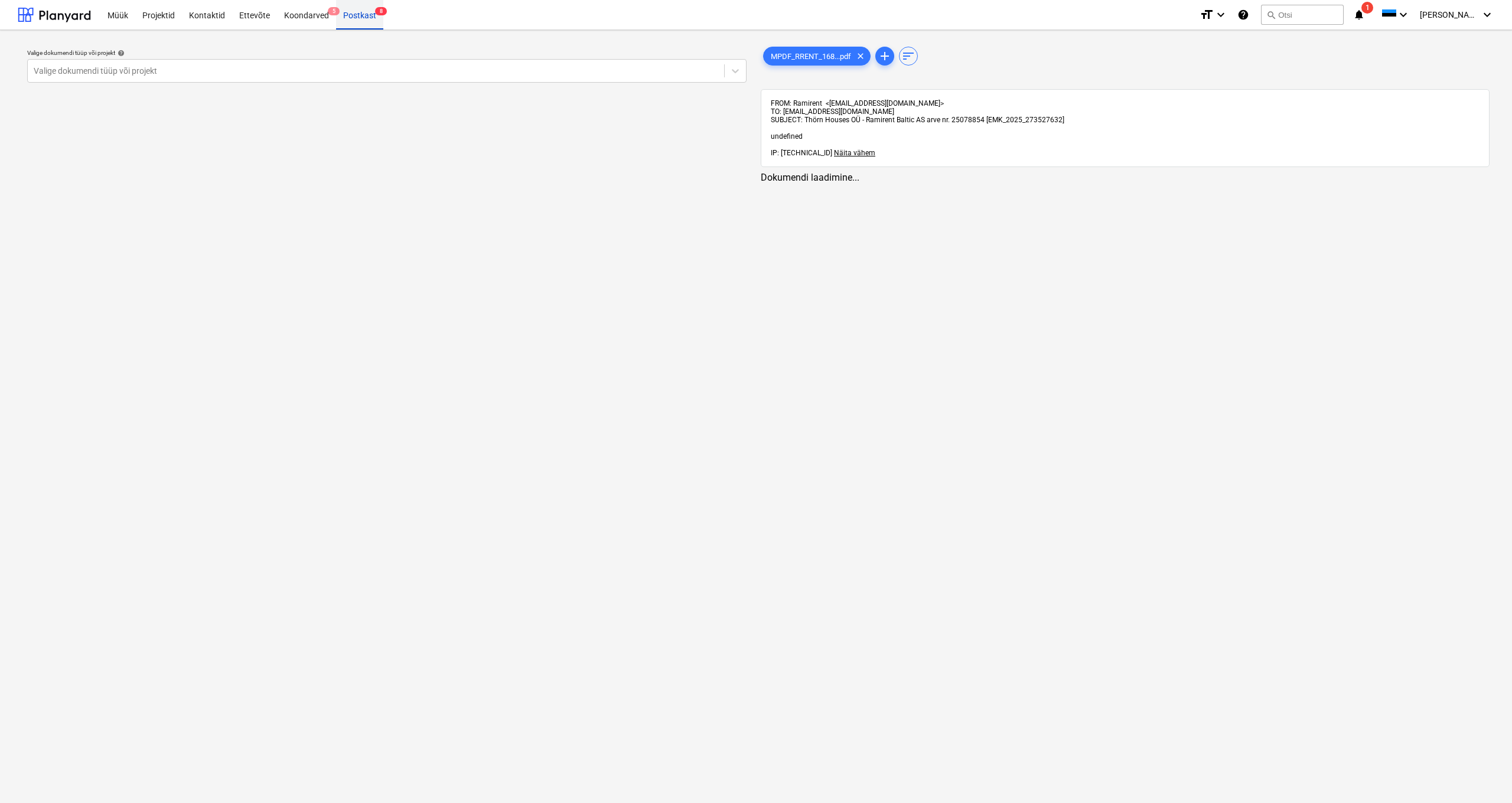
click at [354, 17] on div "Postkast 8" at bounding box center [359, 14] width 47 height 30
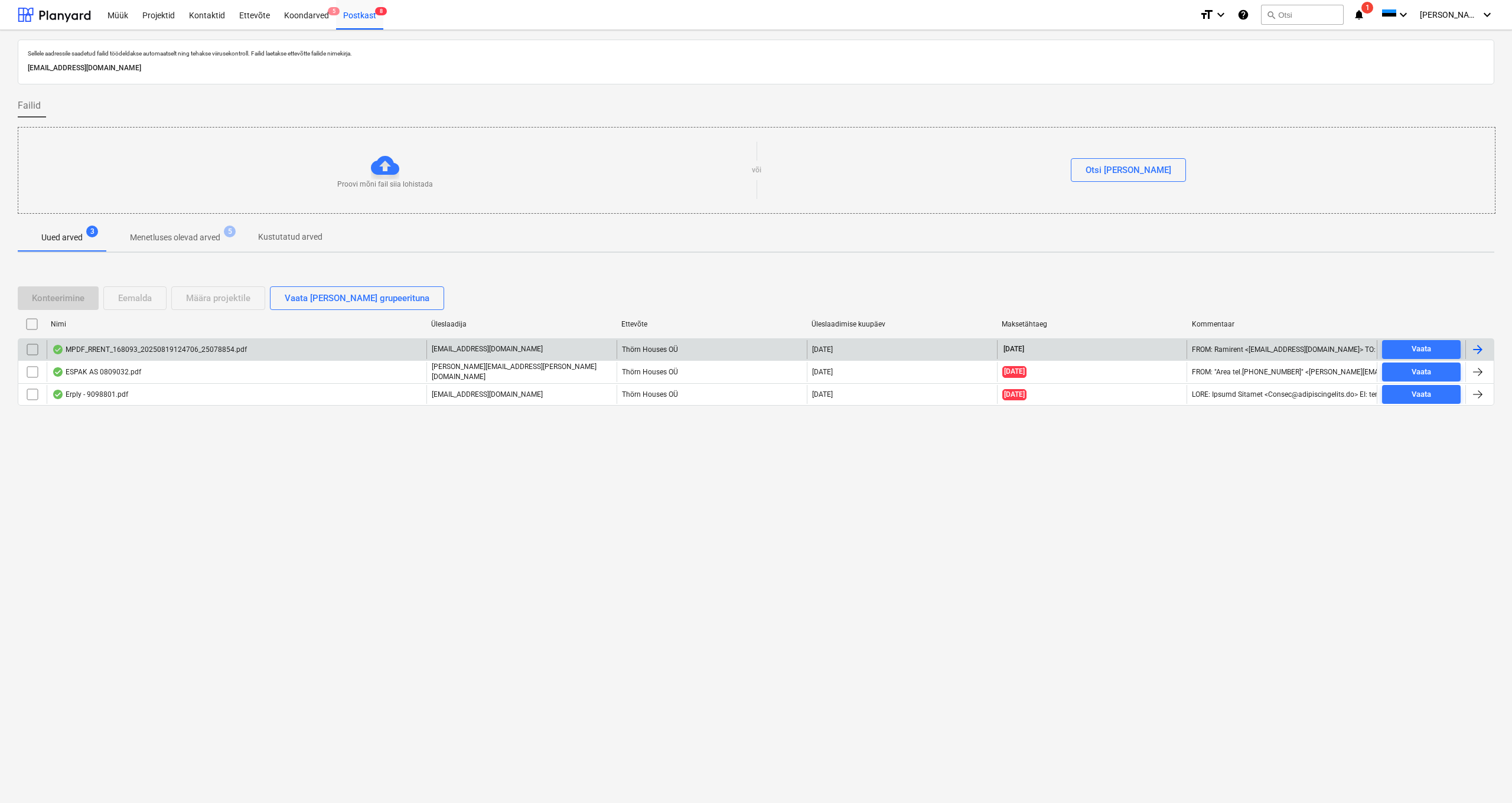
click at [156, 307] on div "MPDF_RRENT_168093_20250819124706_25078854.pdf" at bounding box center [149, 349] width 195 height 9
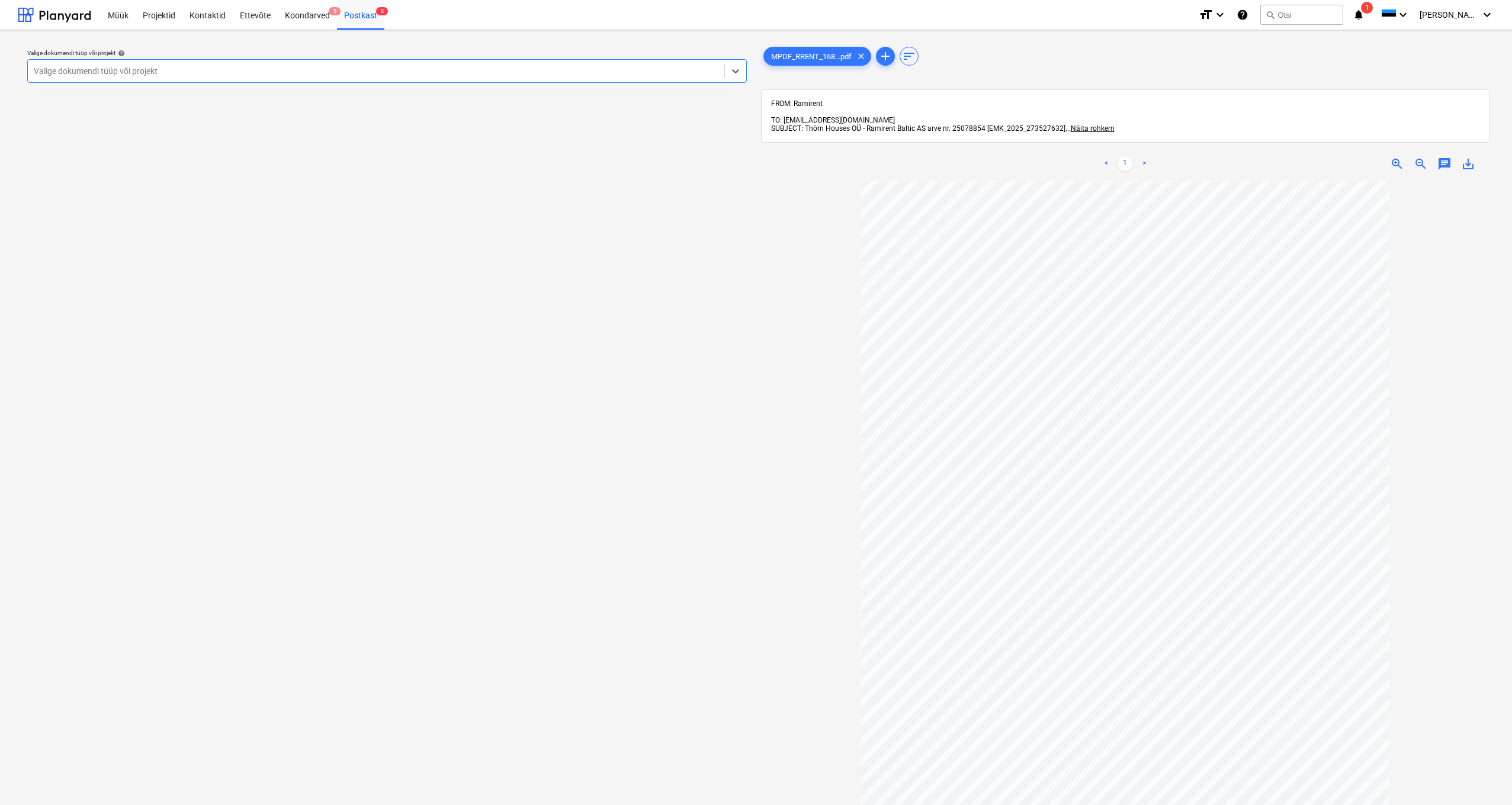
click at [129, 71] on div "Valige dokumendi tüüp või projekt" at bounding box center [375, 70] width 684 height 9
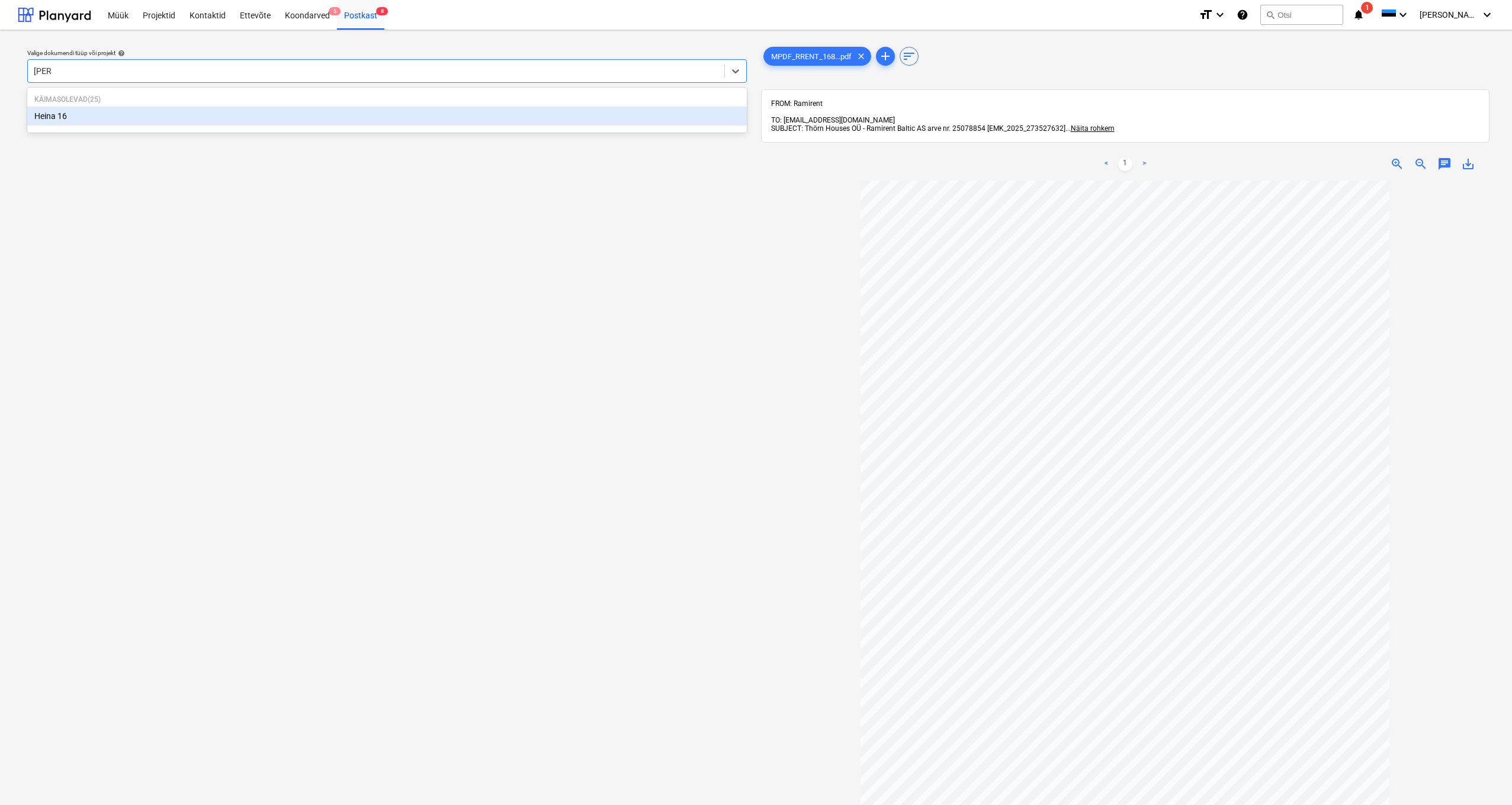
type input "Heina"
click at [62, 115] on div "Heina 16" at bounding box center [387, 116] width 719 height 19
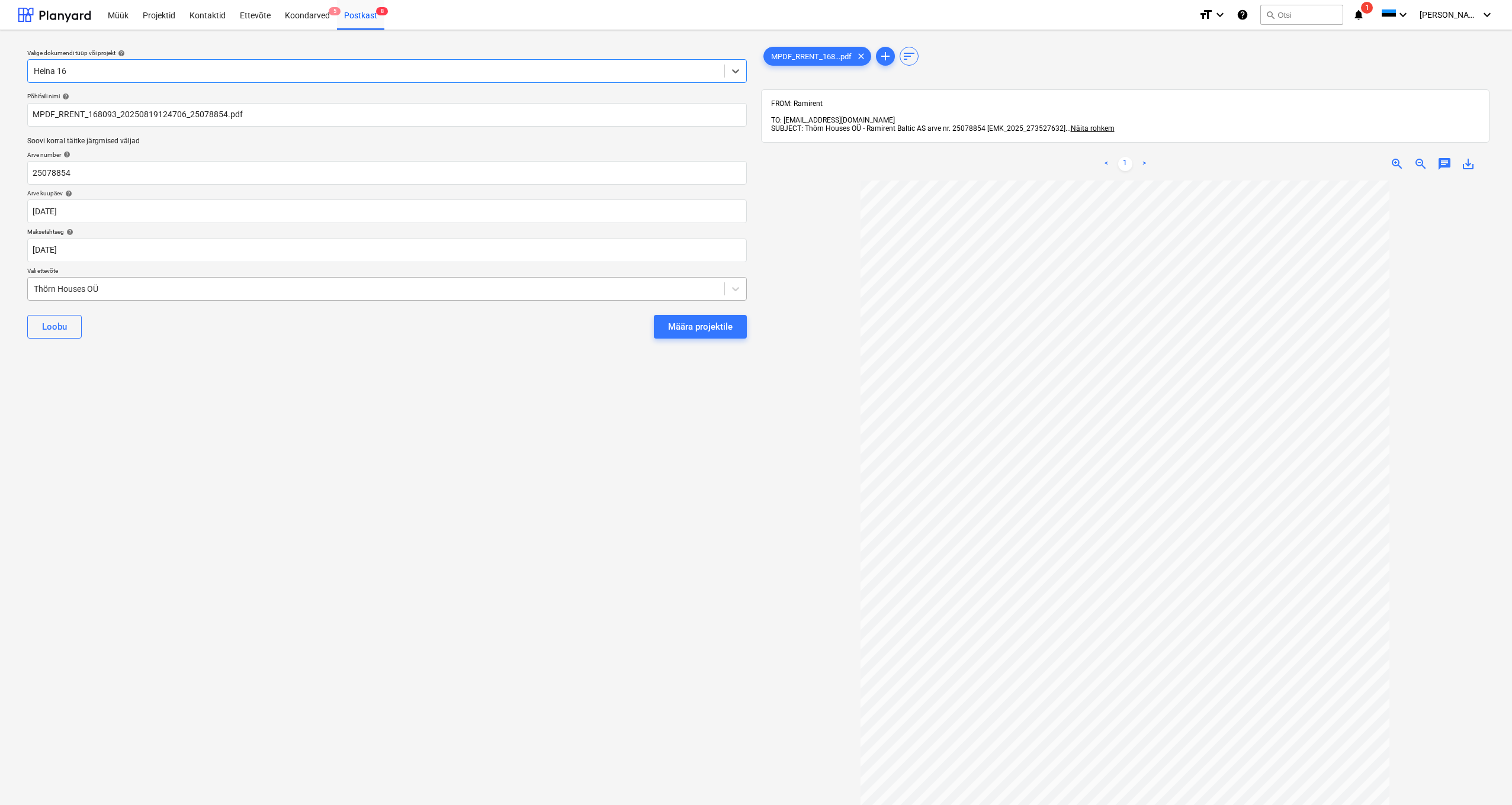
click at [31, 289] on div "Thörn Houses OÜ" at bounding box center [376, 289] width 697 height 17
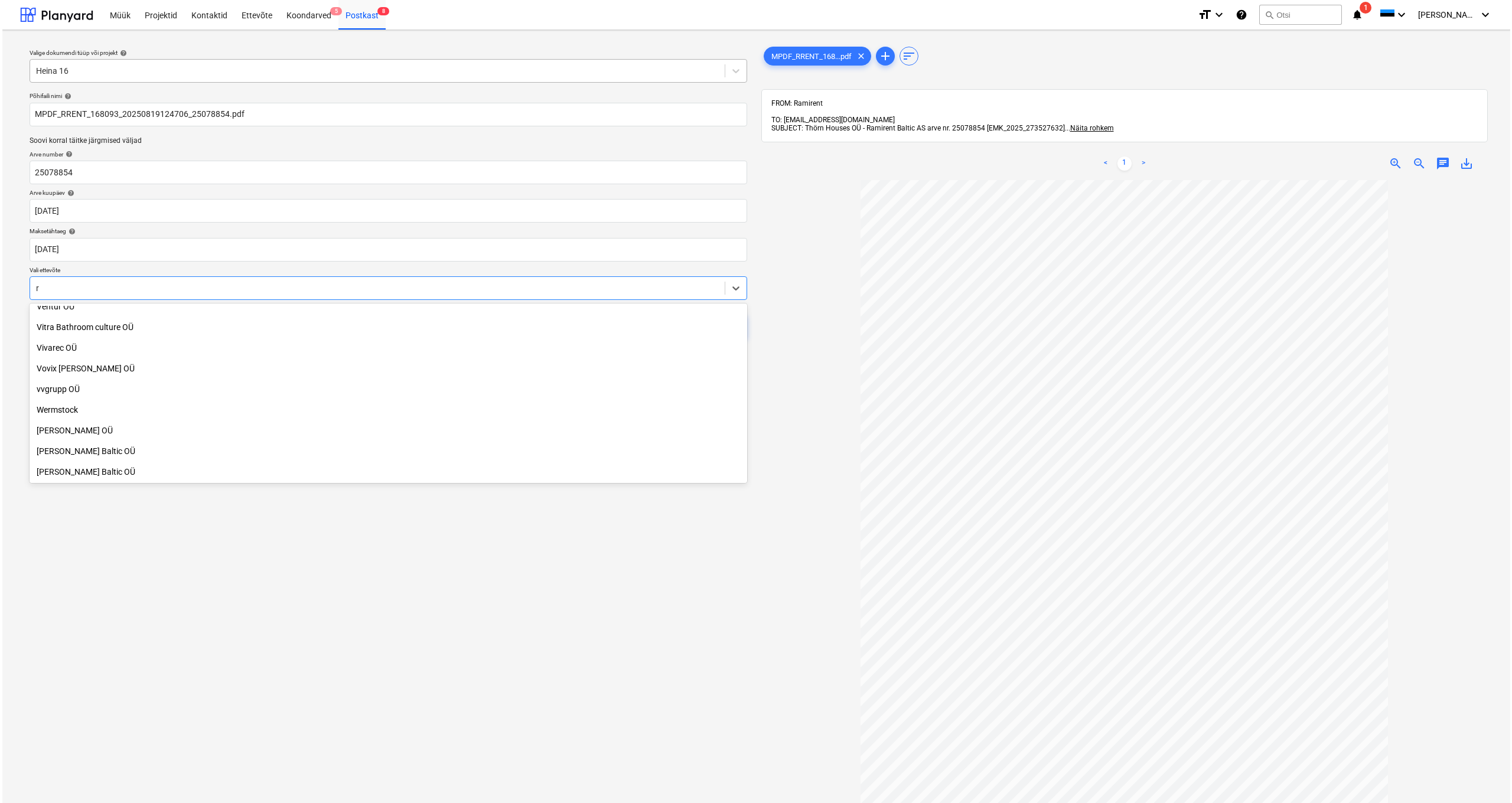
scroll to position [753, 0]
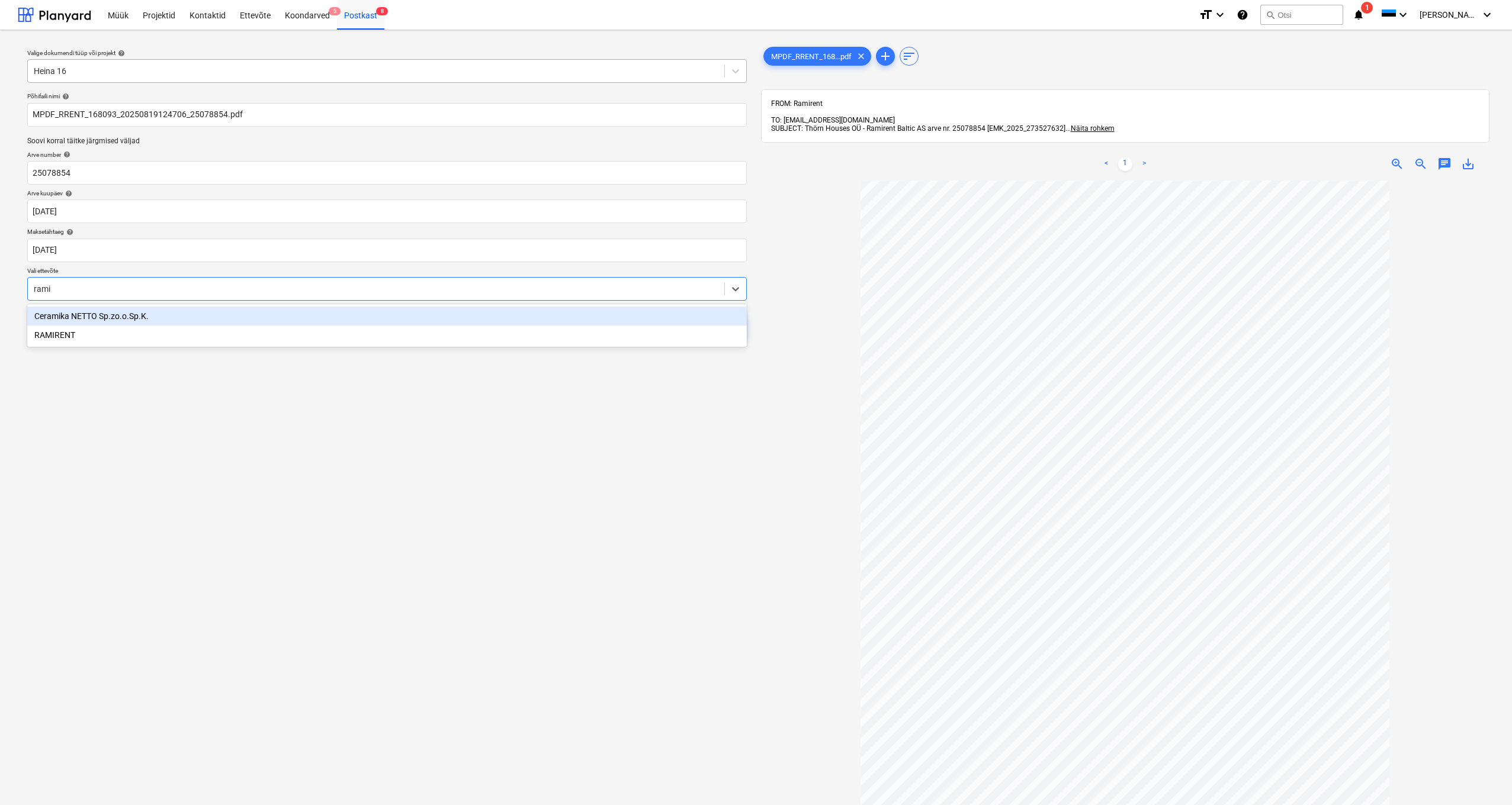
type input "ramir"
click at [60, 307] on div "RAMIRENT" at bounding box center [387, 316] width 719 height 19
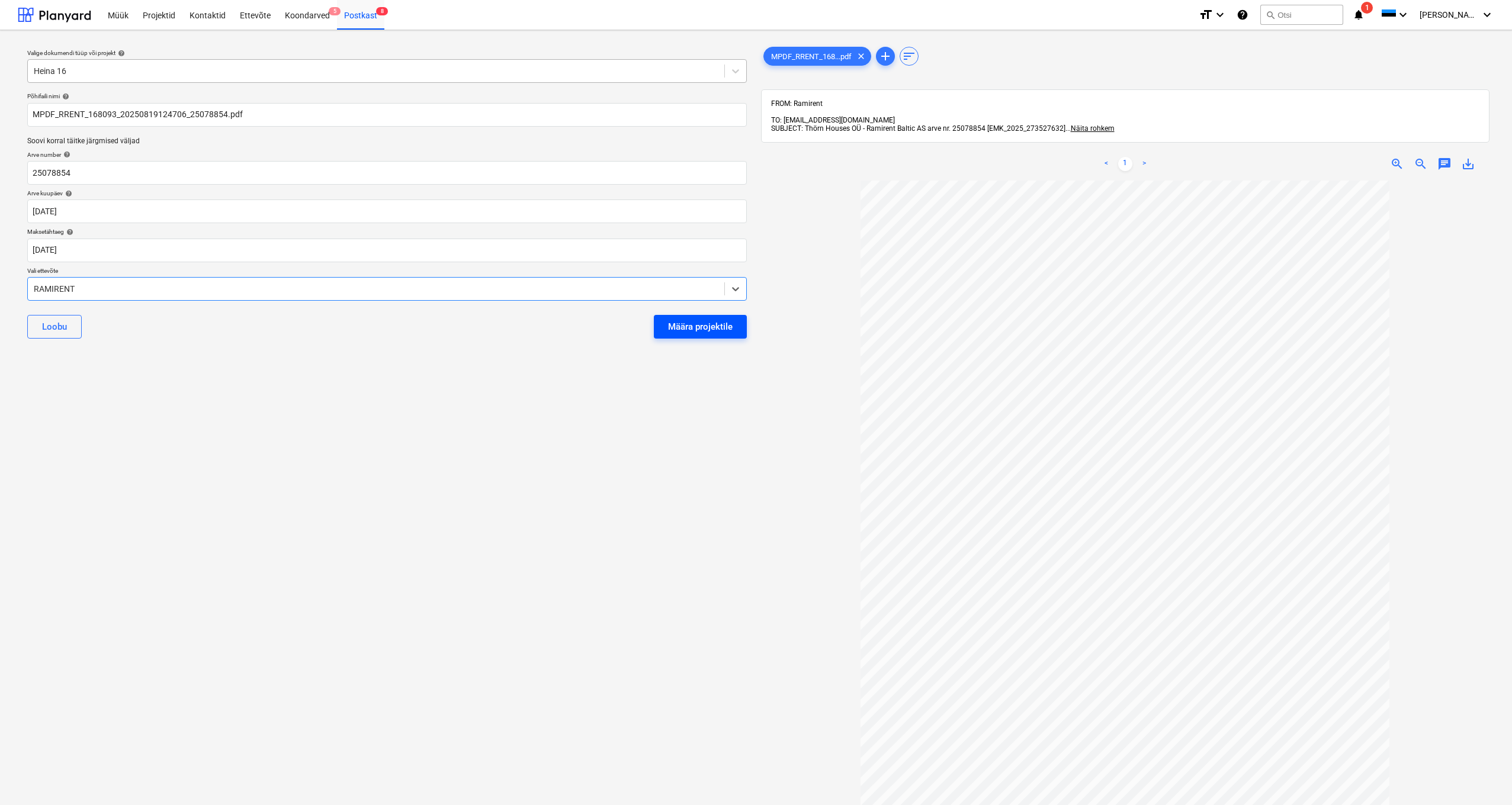
click at [593, 307] on div "Määra projektile" at bounding box center [700, 327] width 64 height 15
